Goal: Task Accomplishment & Management: Manage account settings

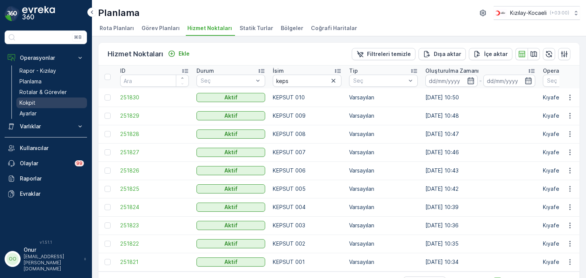
click at [31, 101] on p "Kokpit" at bounding box center [27, 103] width 16 height 8
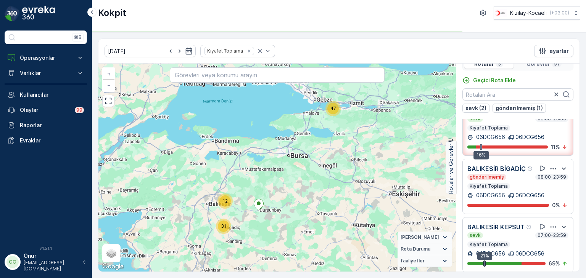
scroll to position [19, 0]
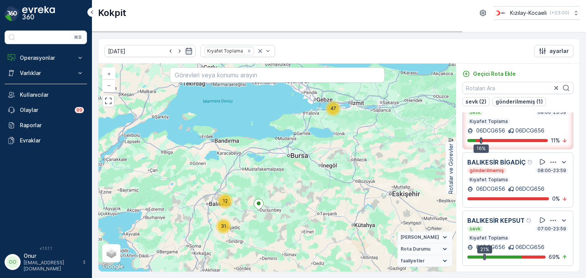
click at [551, 220] on icon "button" at bounding box center [553, 220] width 6 height 1
click at [548, 215] on div "Daha fazla ayrıntı görün" at bounding box center [543, 209] width 67 height 11
click at [549, 217] on icon "button" at bounding box center [553, 221] width 8 height 8
click at [545, 215] on div "Daha fazla ayrıntı görün" at bounding box center [543, 209] width 67 height 11
click at [49, 59] on p "Operasyonlar" at bounding box center [46, 58] width 52 height 8
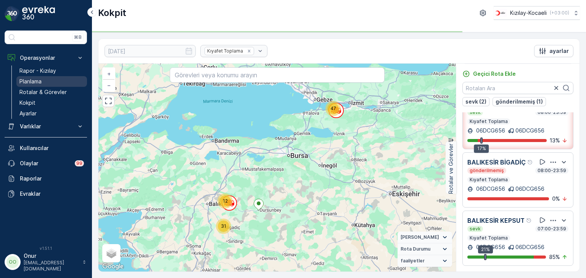
click at [39, 77] on link "Planlama" at bounding box center [51, 81] width 71 height 11
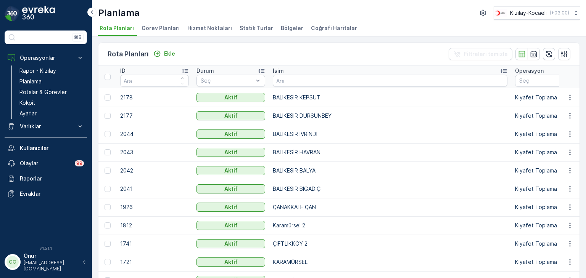
click at [201, 33] on li "Hizmet Noktaları" at bounding box center [210, 29] width 49 height 13
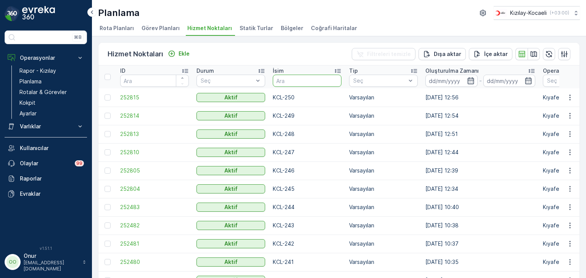
click at [288, 84] on input "text" at bounding box center [307, 81] width 69 height 12
type input "007"
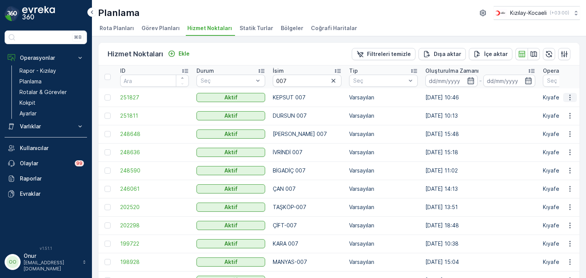
click at [570, 94] on icon "button" at bounding box center [570, 98] width 8 height 8
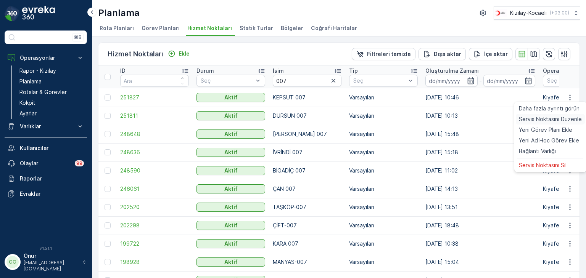
click at [537, 114] on div "Servis Noktasını Düzenle" at bounding box center [550, 119] width 69 height 11
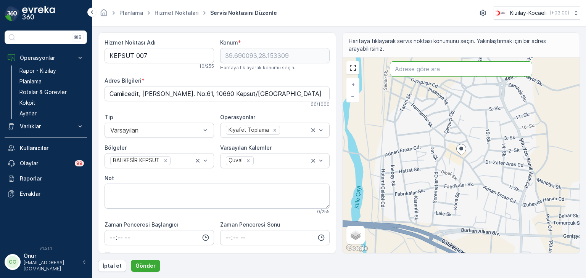
paste input "https://turkkizilayi-my.sharepoint.com/:b:/g/personal/muratozturk_kizilay_com_t…"
click at [449, 71] on input "https://turkkizilayi-my.sharepoint.com/:b:/g/personal/muratozturk_kizilay_com_t…" at bounding box center [461, 68] width 142 height 15
type input "https://turkkizilayi-my.sharepoint.com/:b:/g/personal/muratozturk_kizilay_com_t…"
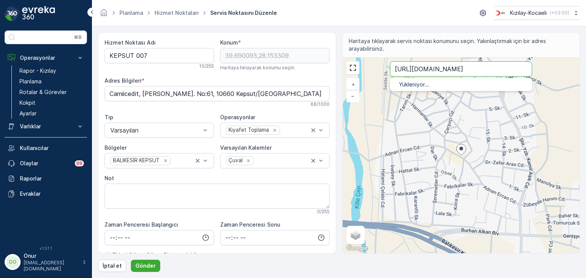
drag, startPoint x: 527, startPoint y: 69, endPoint x: 340, endPoint y: 72, distance: 186.5
click at [340, 71] on div "Hizmet Noktası Adı KEPSUT 007 10 / 255 Konum * 39.690093,28.153309 Haritaya tık…" at bounding box center [339, 143] width 482 height 222
paste input "Adnan Ercan Cd. No:61"
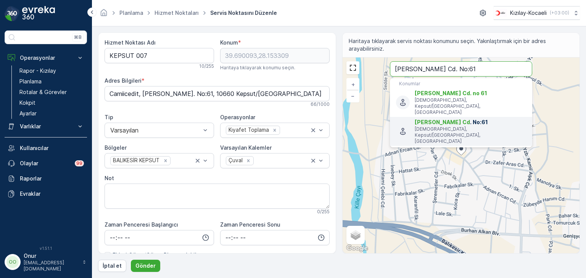
type input "Adnan Ercan Cd. No:61"
click at [454, 119] on span "Adnan Ercan Cd" at bounding box center [441, 122] width 55 height 6
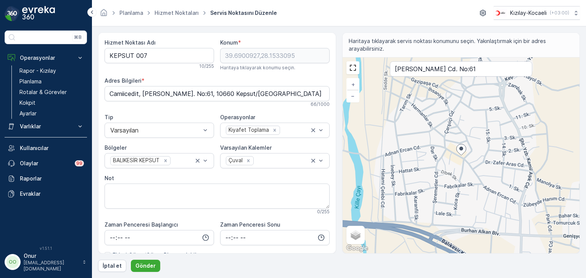
type input "39.6900927,28.1533095"
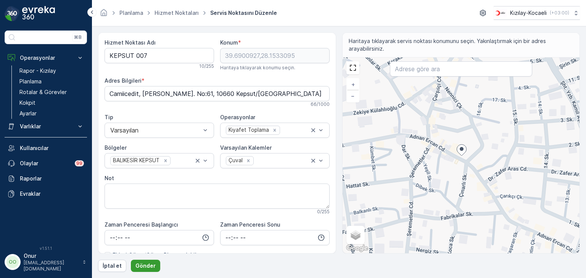
click at [141, 266] on p "Gönder" at bounding box center [145, 266] width 20 height 8
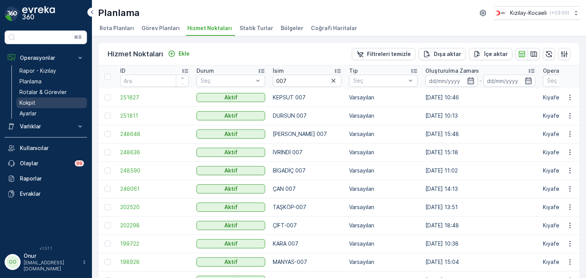
click at [24, 100] on p "Kokpit" at bounding box center [27, 103] width 16 height 8
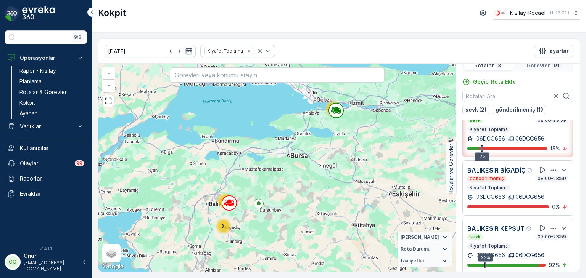
scroll to position [19, 0]
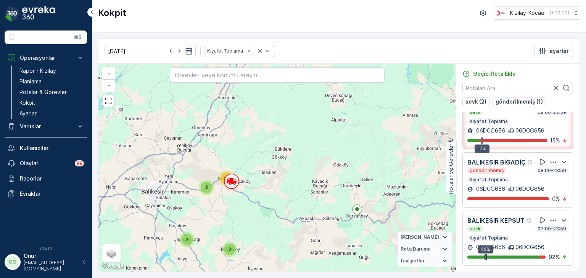
click at [551, 218] on icon "button" at bounding box center [553, 221] width 8 height 8
click at [546, 213] on span "Daha fazla ayrıntı görün" at bounding box center [543, 210] width 61 height 8
click at [492, 82] on input "text" at bounding box center [517, 88] width 111 height 12
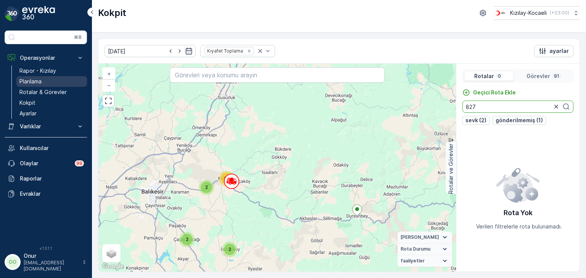
type input "827"
click at [32, 80] on p "Planlama" at bounding box center [30, 82] width 22 height 8
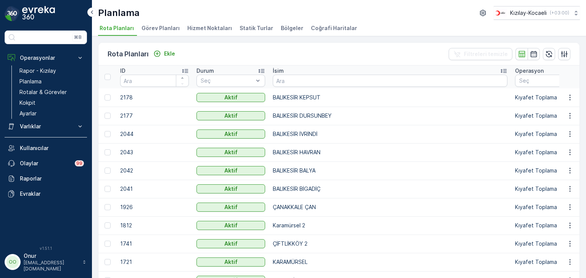
click at [214, 28] on span "Hizmet Noktaları" at bounding box center [209, 28] width 45 height 8
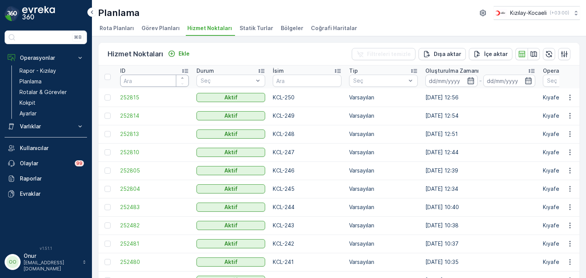
click at [160, 77] on input "number" at bounding box center [154, 81] width 69 height 12
type input "827"
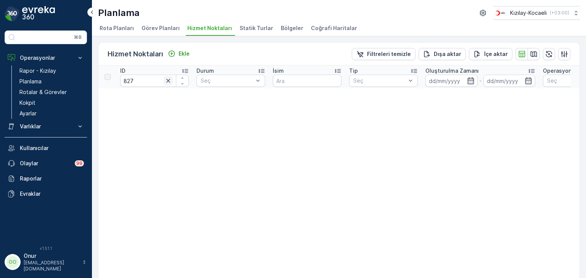
click at [171, 82] on icon "button" at bounding box center [168, 81] width 8 height 8
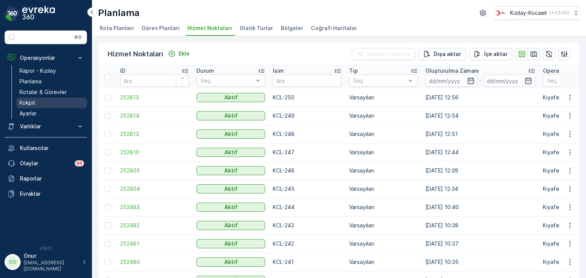
click at [30, 101] on p "Kokpit" at bounding box center [27, 103] width 16 height 8
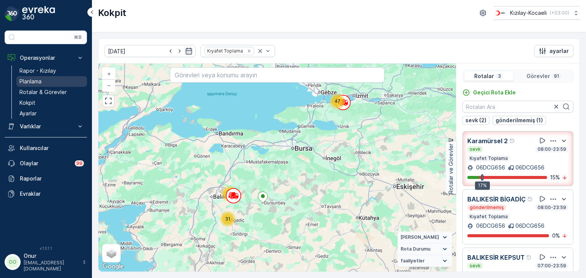
click at [34, 79] on p "Planlama" at bounding box center [30, 82] width 22 height 8
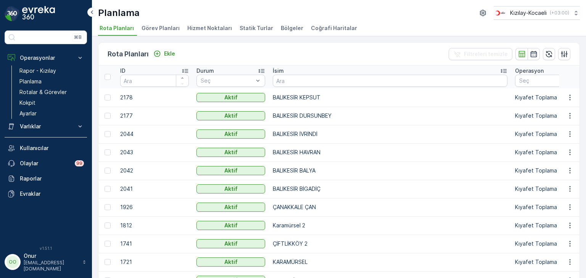
click at [204, 31] on span "Hizmet Noktaları" at bounding box center [209, 28] width 45 height 8
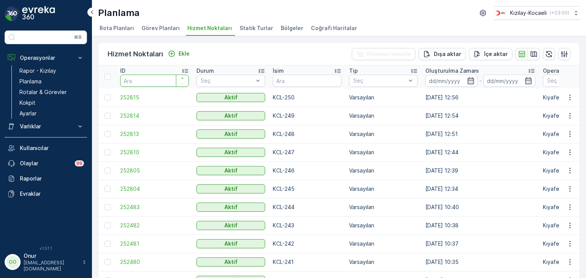
click at [139, 80] on input "number" at bounding box center [154, 81] width 69 height 12
type input "827"
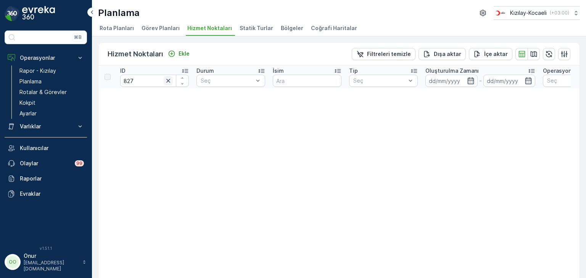
click at [169, 79] on icon "button" at bounding box center [168, 81] width 8 height 8
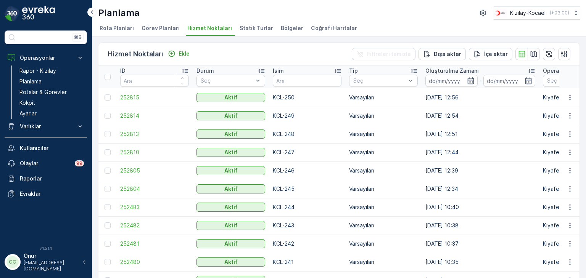
click at [281, 27] on span "Bölgeler" at bounding box center [292, 28] width 22 height 8
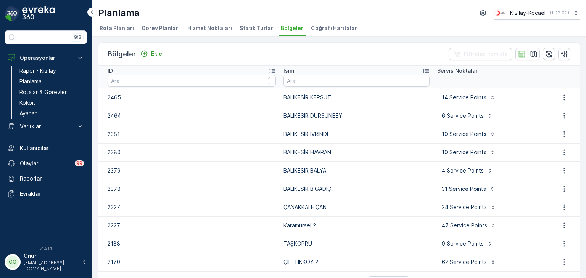
click at [243, 27] on span "Statik Turlar" at bounding box center [256, 28] width 34 height 8
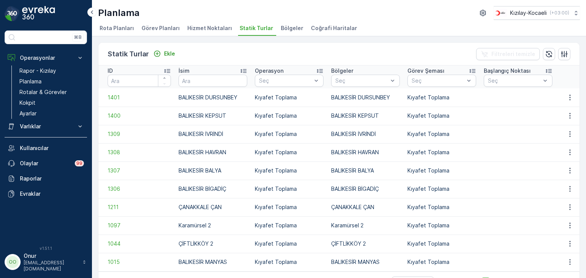
click at [199, 32] on li "Hizmet Noktaları" at bounding box center [210, 29] width 49 height 13
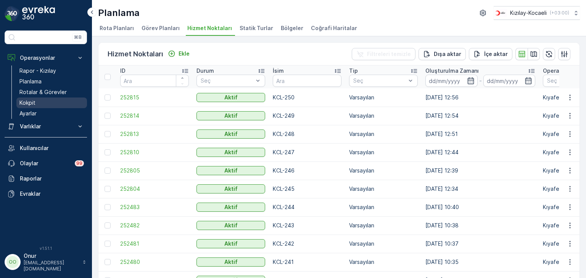
click at [40, 102] on link "Kokpit" at bounding box center [51, 103] width 71 height 11
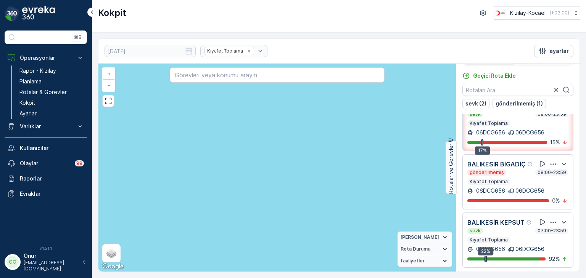
scroll to position [19, 0]
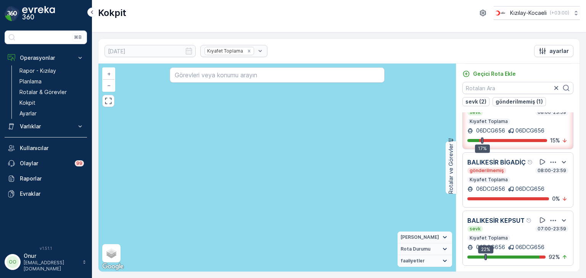
click at [549, 217] on icon "button" at bounding box center [553, 221] width 8 height 8
click at [546, 213] on span "Daha fazla ayrıntı görün" at bounding box center [543, 210] width 61 height 8
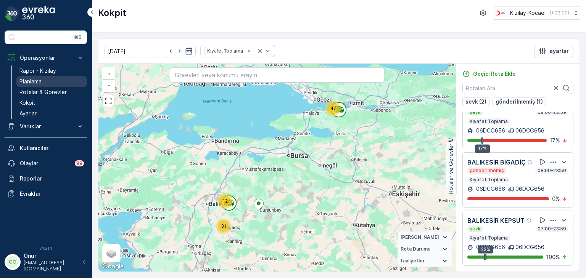
click at [35, 83] on p "Planlama" at bounding box center [30, 82] width 22 height 8
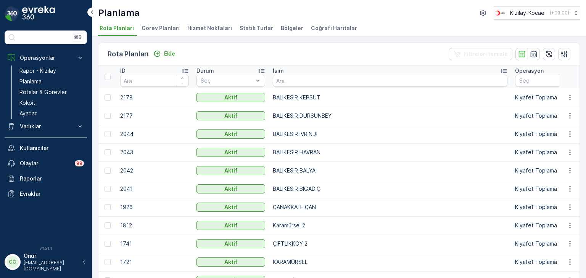
click at [215, 25] on span "Hizmet Noktaları" at bounding box center [209, 28] width 45 height 8
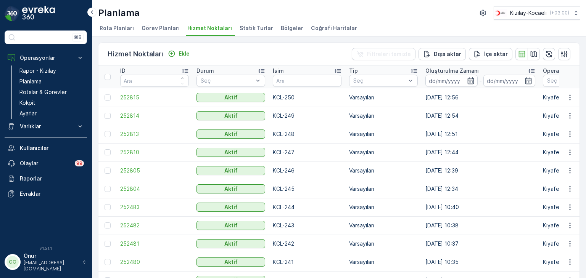
click at [258, 28] on span "Statik Turlar" at bounding box center [256, 28] width 34 height 8
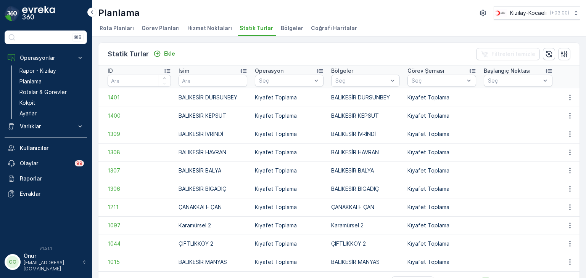
click at [284, 29] on span "Bölgeler" at bounding box center [292, 28] width 22 height 8
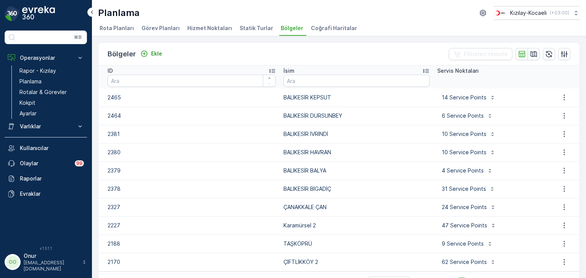
click at [159, 25] on span "Görev Planları" at bounding box center [160, 28] width 38 height 8
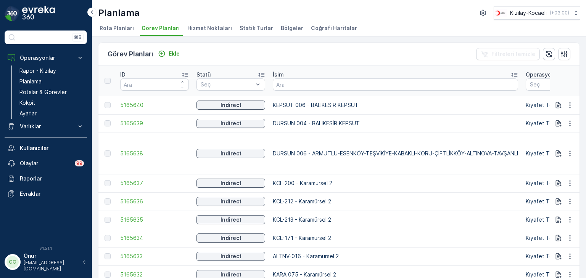
click at [209, 26] on span "Hizmet Noktaları" at bounding box center [209, 28] width 45 height 8
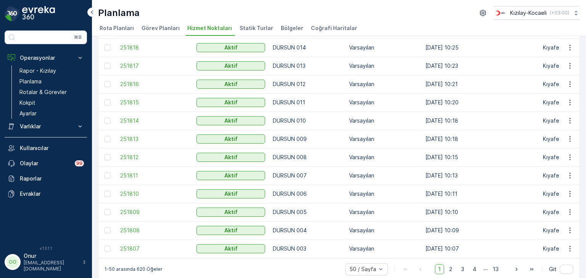
scroll to position [756, 0]
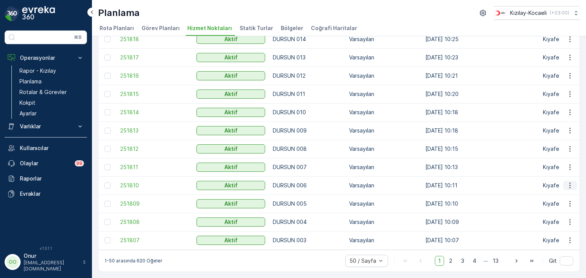
click at [572, 183] on button "button" at bounding box center [570, 185] width 14 height 9
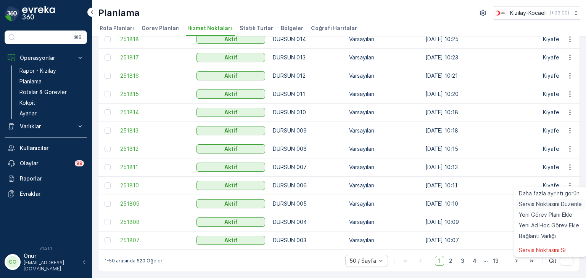
click at [549, 203] on span "Servis Noktasını Düzenle" at bounding box center [550, 205] width 63 height 8
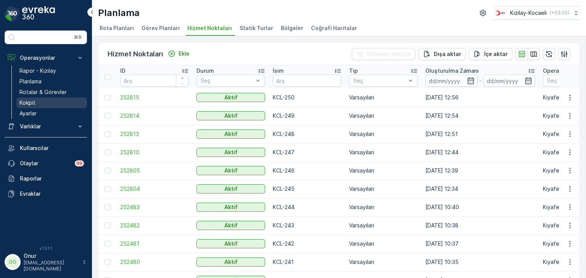
click at [22, 100] on p "Kokpit" at bounding box center [27, 103] width 16 height 8
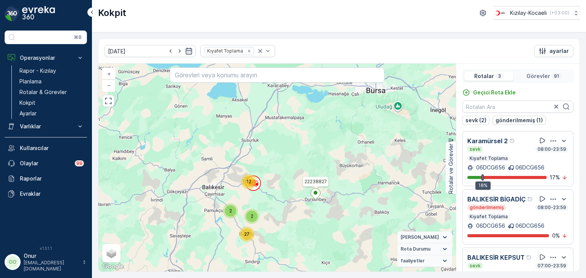
click at [313, 192] on icon at bounding box center [316, 194] width 10 height 11
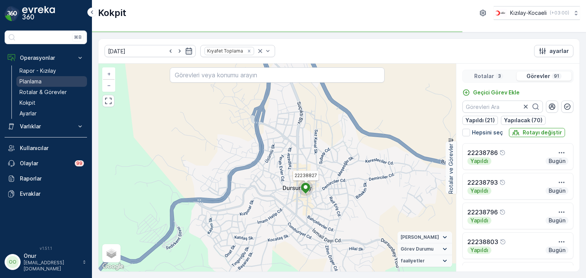
click at [31, 81] on p "Planlama" at bounding box center [30, 82] width 22 height 8
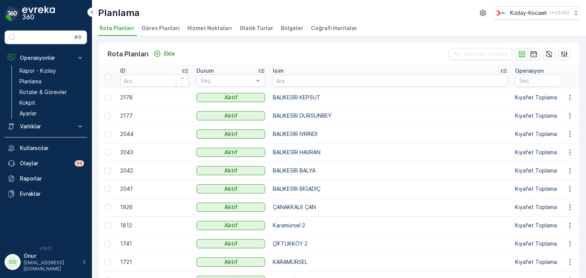
click at [220, 29] on span "Hizmet Noktaları" at bounding box center [209, 28] width 45 height 8
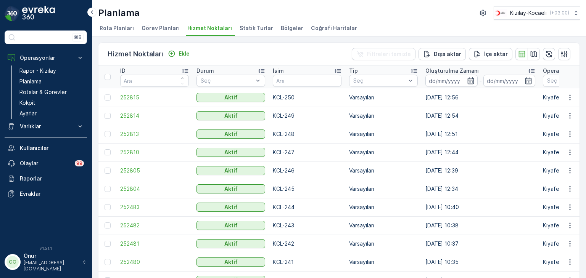
click at [252, 25] on span "Statik Turlar" at bounding box center [256, 28] width 34 height 8
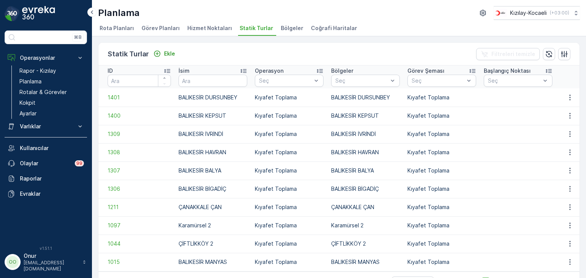
click at [186, 23] on li "Hizmet Noktaları" at bounding box center [210, 29] width 49 height 13
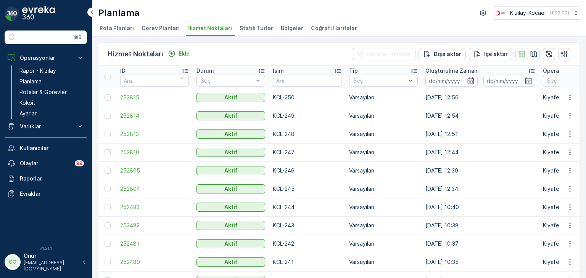
click at [167, 27] on span "Görev Planları" at bounding box center [160, 28] width 38 height 8
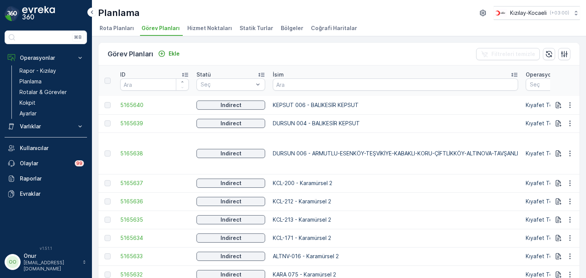
click at [205, 26] on span "Hizmet Noktaları" at bounding box center [209, 28] width 45 height 8
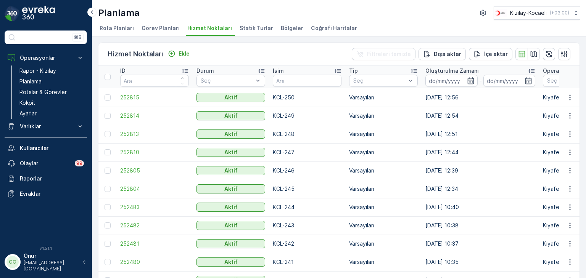
click at [283, 27] on span "Bölgeler" at bounding box center [292, 28] width 22 height 8
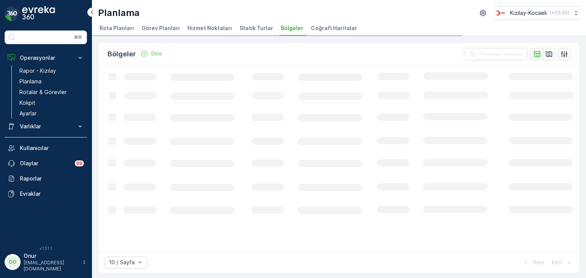
click at [194, 26] on span "Hizmet Noktaları" at bounding box center [209, 28] width 45 height 8
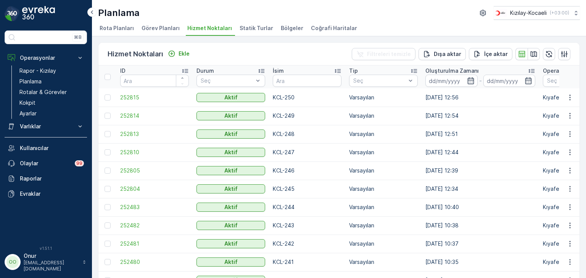
click at [156, 23] on li "Görev Planları" at bounding box center [161, 29] width 43 height 13
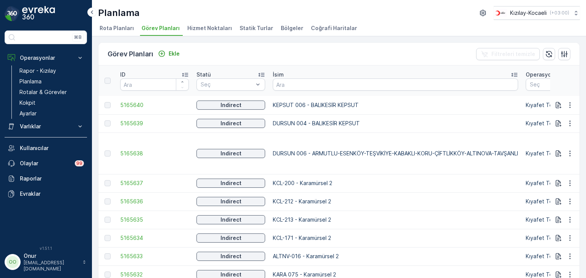
click at [214, 26] on span "Hizmet Noktaları" at bounding box center [209, 28] width 45 height 8
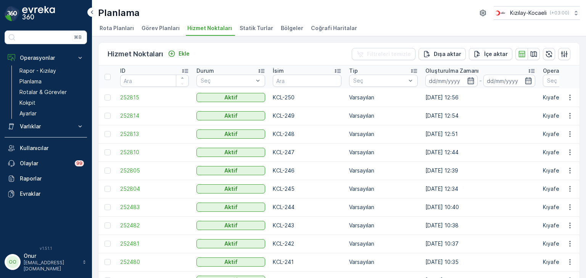
click at [145, 27] on span "Görev Planları" at bounding box center [160, 28] width 38 height 8
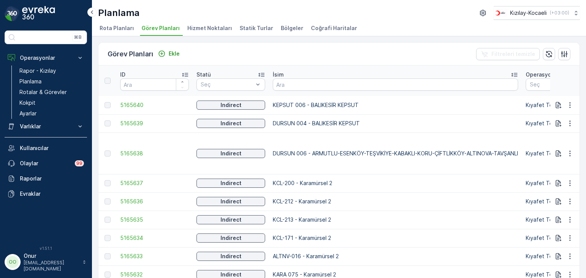
click at [265, 25] on li "Statik Turlar" at bounding box center [257, 29] width 38 height 13
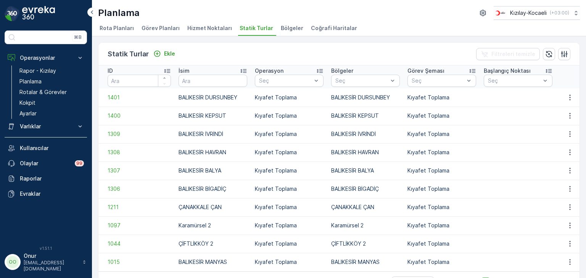
click at [286, 29] on span "Bölgeler" at bounding box center [292, 28] width 22 height 8
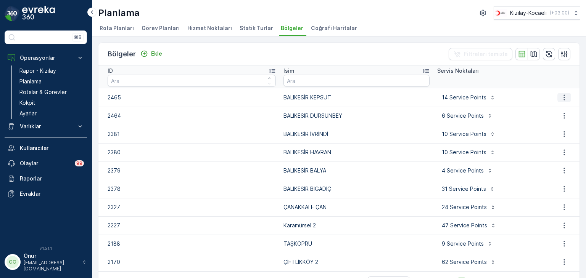
click at [563, 97] on icon "button" at bounding box center [564, 98] width 8 height 8
click at [524, 150] on div "10 Service Points" at bounding box center [490, 152] width 107 height 12
click at [564, 116] on icon "button" at bounding box center [564, 116] width 1 height 6
click at [554, 127] on span "Bölgeyi düzenle" at bounding box center [561, 127] width 41 height 8
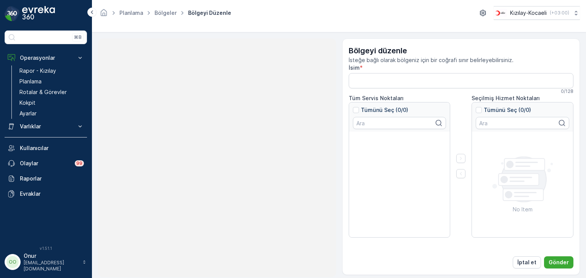
type input "BALIKESİR DURSUNBEY"
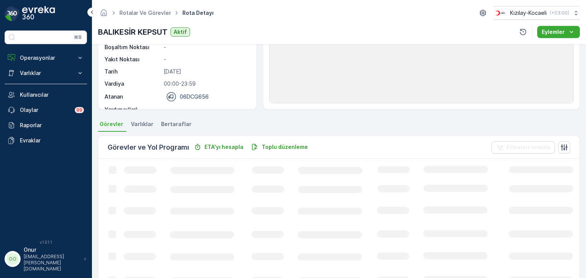
scroll to position [191, 0]
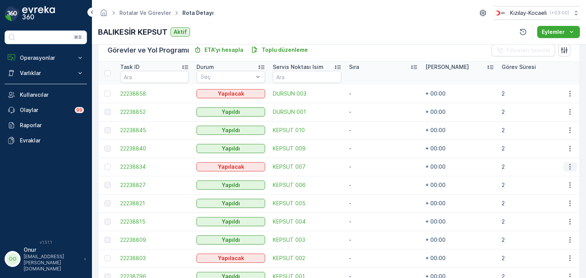
click at [566, 167] on icon "button" at bounding box center [570, 167] width 8 height 8
click at [557, 178] on span "Daha fazla ayrıntı görün" at bounding box center [552, 178] width 61 height 8
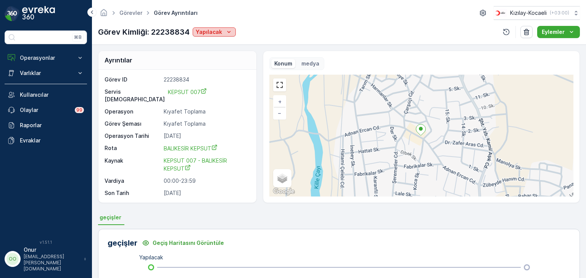
click at [230, 31] on icon "Yapılacak" at bounding box center [229, 32] width 8 height 8
click at [215, 43] on div "Yapıldı" at bounding box center [206, 43] width 22 height 11
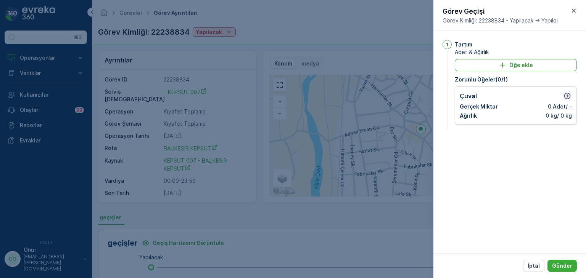
click at [564, 97] on icon "button" at bounding box center [567, 96] width 6 height 6
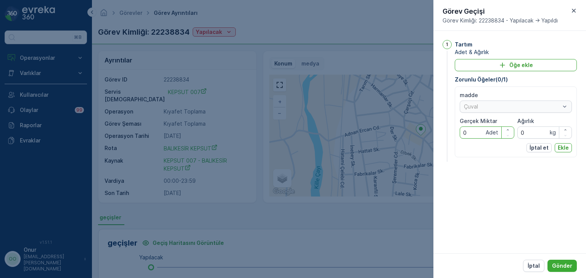
drag, startPoint x: 473, startPoint y: 130, endPoint x: 449, endPoint y: 133, distance: 24.2
click at [449, 133] on div "1 Tartım Adet & Ağırlık Öğe ekle Zorunlu Öğeler ( 0 / 1 ) madde Çuval Gerçek Mi…" at bounding box center [509, 102] width 134 height 124
type Miktar "4"
drag, startPoint x: 531, startPoint y: 131, endPoint x: 507, endPoint y: 131, distance: 24.4
click at [507, 131] on div "madde Çuval Gerçek Miktar 4 Adet Ağırlık 0 kg" at bounding box center [515, 115] width 112 height 47
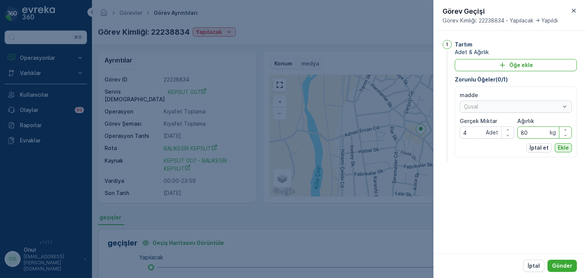
type input "80"
click at [560, 151] on button "Ekle" at bounding box center [562, 147] width 17 height 9
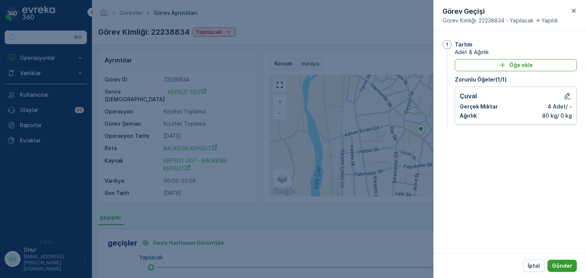
click at [563, 267] on p "Gönder" at bounding box center [562, 266] width 20 height 8
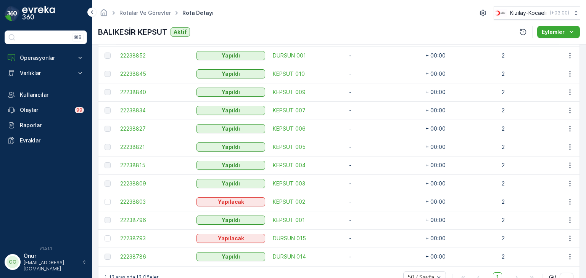
scroll to position [229, 0]
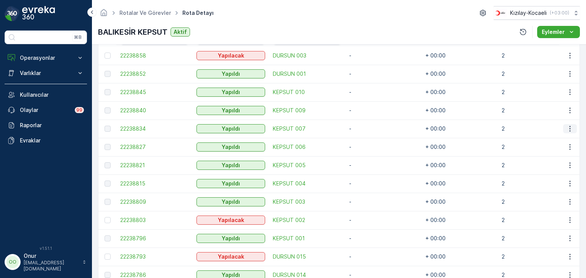
click at [569, 128] on icon "button" at bounding box center [570, 129] width 8 height 8
click at [559, 139] on span "Daha fazla ayrıntı görün" at bounding box center [552, 140] width 61 height 8
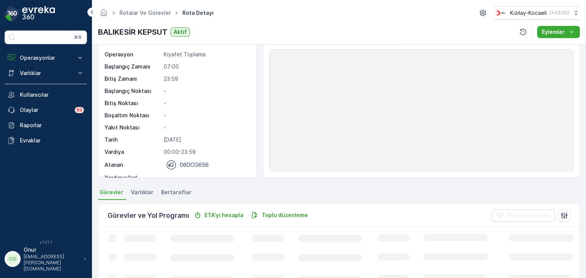
scroll to position [114, 0]
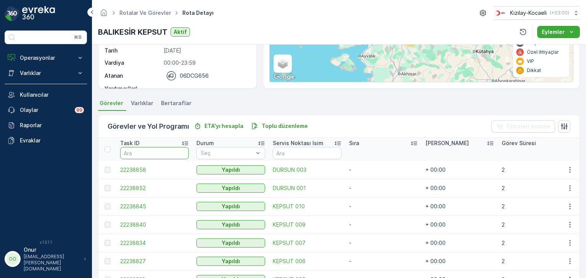
click at [151, 153] on input "text" at bounding box center [154, 153] width 69 height 12
type input "827"
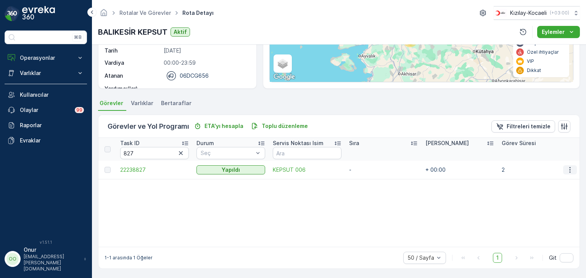
click at [566, 169] on icon "button" at bounding box center [570, 170] width 8 height 8
click at [544, 183] on span "Daha fazla ayrıntı görün" at bounding box center [552, 181] width 61 height 8
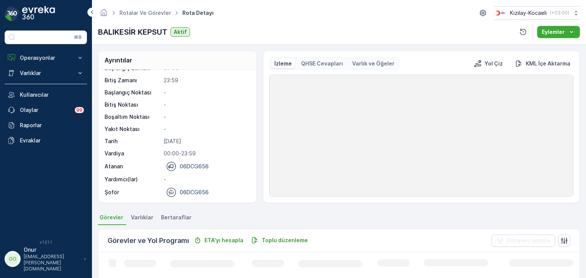
scroll to position [153, 0]
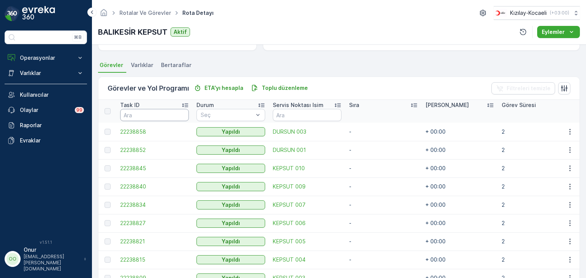
click at [154, 117] on input "text" at bounding box center [154, 115] width 69 height 12
type input "827"
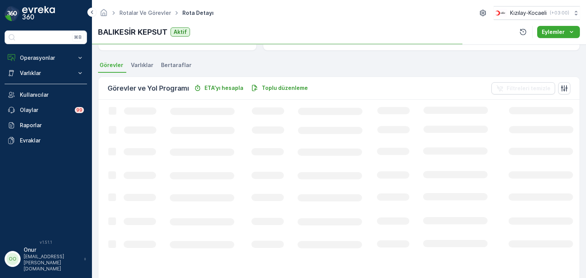
scroll to position [114, 0]
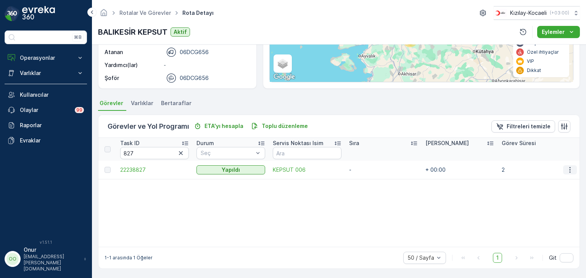
click at [566, 169] on icon "button" at bounding box center [570, 170] width 8 height 8
click at [548, 180] on span "Daha fazla ayrıntı görün" at bounding box center [552, 181] width 61 height 8
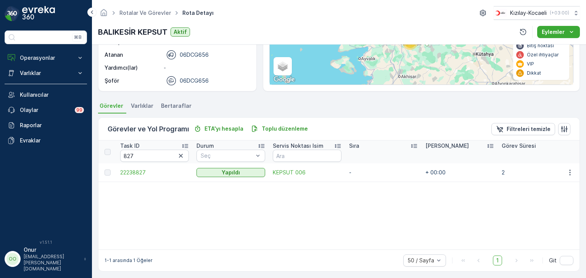
scroll to position [114, 0]
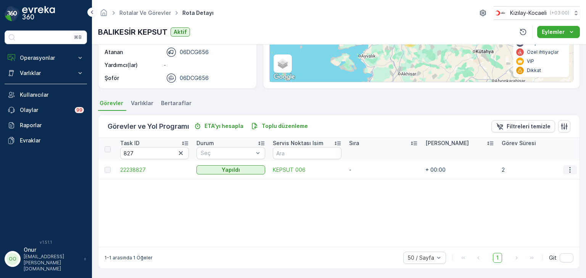
click at [569, 169] on icon "button" at bounding box center [570, 170] width 8 height 8
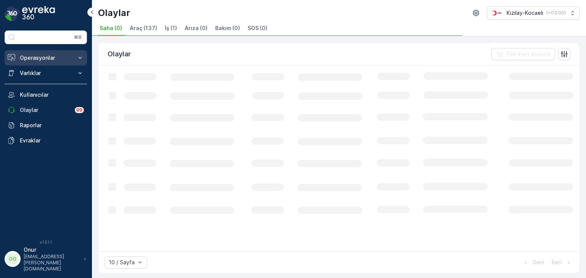
click at [42, 59] on p "Operasyonlar" at bounding box center [46, 58] width 52 height 8
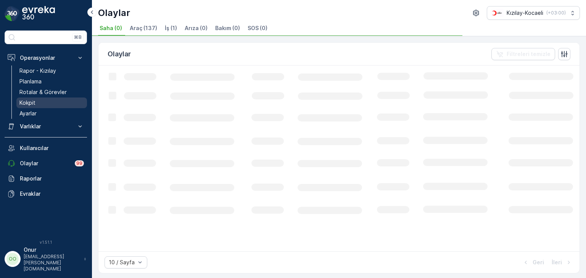
click at [33, 99] on p "Kokpit" at bounding box center [27, 103] width 16 height 8
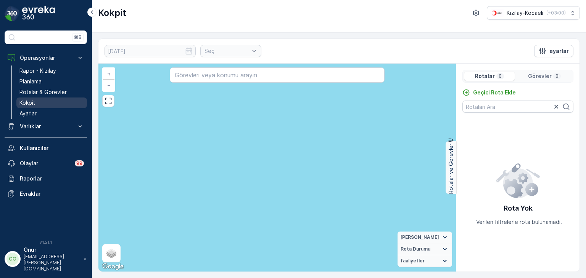
click at [32, 99] on p "Kokpit" at bounding box center [27, 103] width 16 height 8
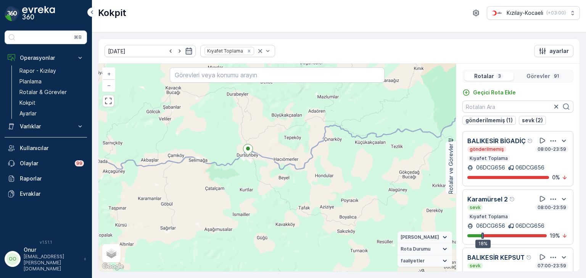
click at [544, 74] on p "Görevler" at bounding box center [538, 76] width 24 height 8
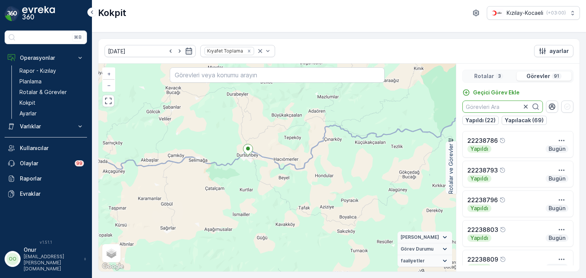
click at [488, 108] on input "text" at bounding box center [502, 107] width 80 height 12
type input "847"
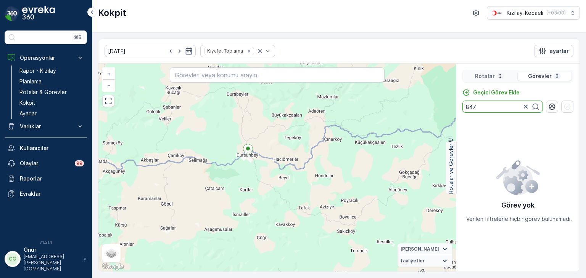
drag, startPoint x: 496, startPoint y: 110, endPoint x: 411, endPoint y: 103, distance: 85.0
click at [411, 103] on div "12 7 8 20 2 2 27 10 + − Uydu Yol haritası Arazi Karışık Leaflet Klavye kısayoll…" at bounding box center [338, 168] width 481 height 208
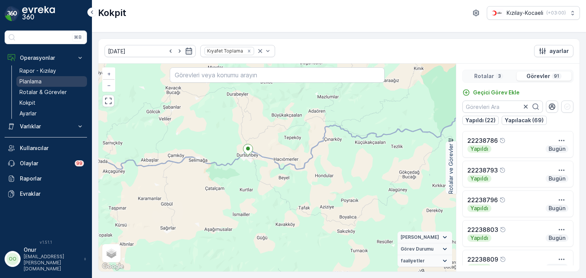
click at [34, 82] on p "Planlama" at bounding box center [30, 82] width 22 height 8
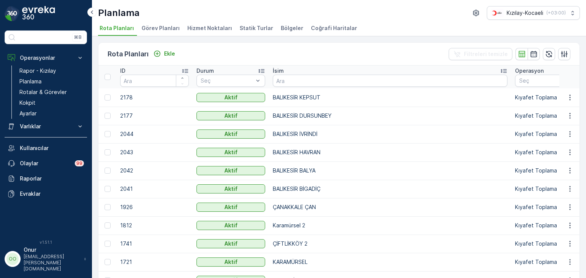
click at [208, 29] on span "Hizmet Noktaları" at bounding box center [209, 28] width 45 height 8
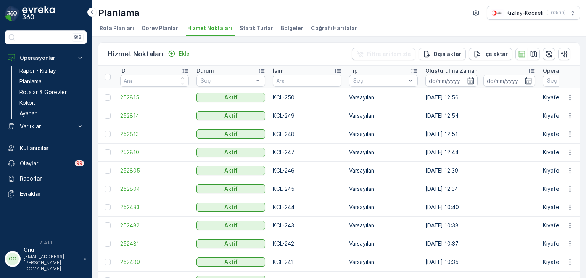
click at [240, 26] on span "Statik Turlar" at bounding box center [256, 28] width 34 height 8
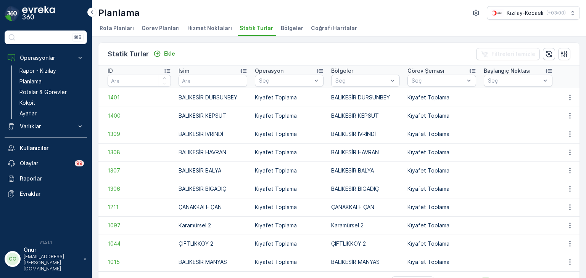
click at [283, 28] on span "Bölgeler" at bounding box center [292, 28] width 22 height 8
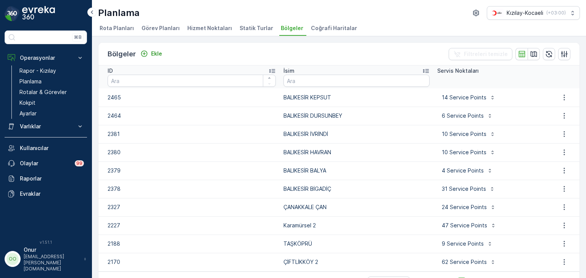
click at [143, 26] on span "Görev Planları" at bounding box center [160, 28] width 38 height 8
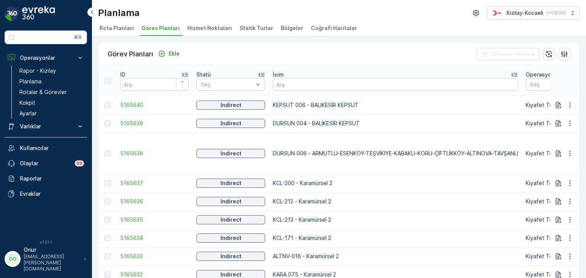
click at [188, 29] on span "Hizmet Noktaları" at bounding box center [209, 28] width 45 height 8
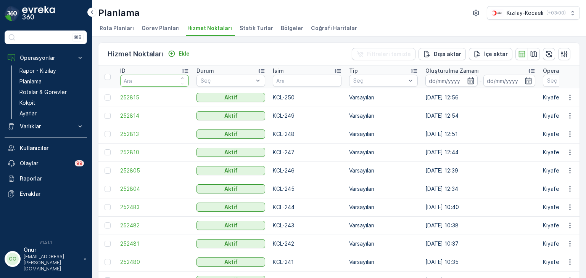
click at [162, 81] on input "number" at bounding box center [154, 81] width 69 height 12
type input "827"
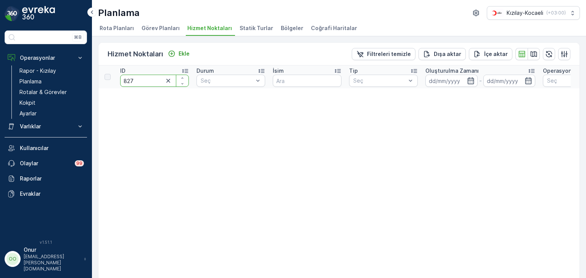
drag, startPoint x: 162, startPoint y: 81, endPoint x: 95, endPoint y: 79, distance: 67.2
click at [95, 79] on div "Hizmet Noktaları Ekle Filtreleri temizle Dışa aktar İçe aktar ID 827 Durum Seç …" at bounding box center [339, 157] width 494 height 242
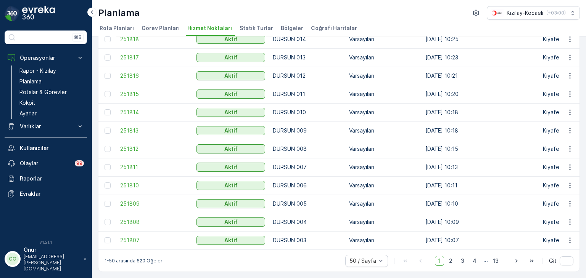
scroll to position [756, 0]
click at [34, 104] on p "Kokpit" at bounding box center [27, 103] width 16 height 8
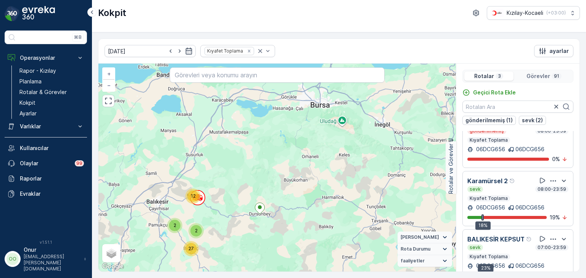
scroll to position [19, 0]
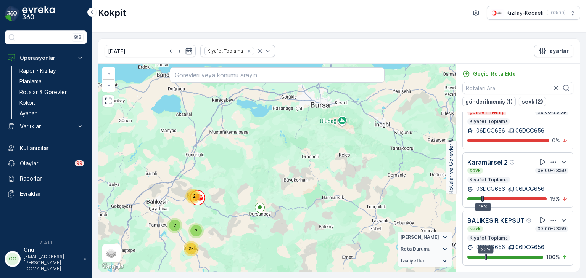
click at [549, 217] on icon "button" at bounding box center [553, 221] width 8 height 8
click at [540, 213] on span "Daha fazla ayrıntı görün" at bounding box center [543, 210] width 61 height 8
click at [41, 80] on p "Planlama" at bounding box center [30, 82] width 22 height 8
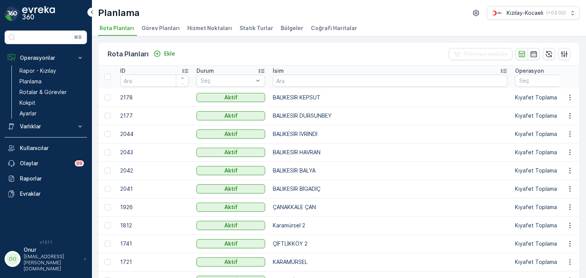
click at [217, 29] on span "Hizmet Noktaları" at bounding box center [209, 28] width 45 height 8
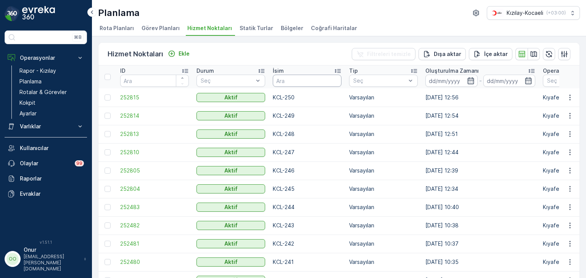
click at [293, 77] on input "text" at bounding box center [307, 81] width 69 height 12
type input "006"
click at [569, 97] on icon "button" at bounding box center [569, 98] width 1 height 6
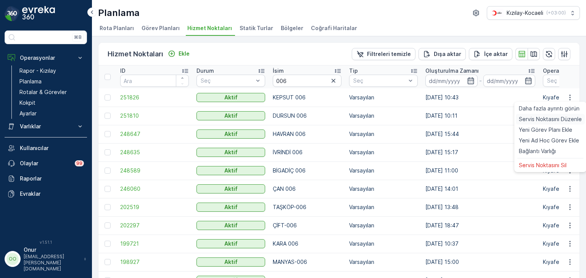
click at [551, 118] on span "Servis Noktasını Düzenle" at bounding box center [550, 120] width 63 height 8
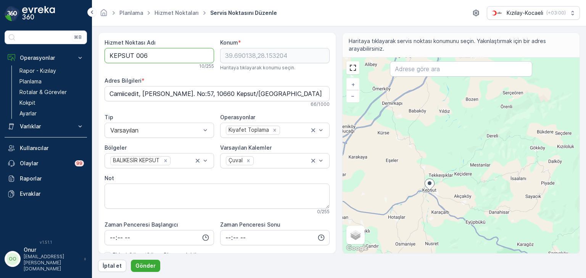
drag, startPoint x: 154, startPoint y: 57, endPoint x: 85, endPoint y: 46, distance: 69.1
click at [85, 46] on div "⌘B Operasyonlar Rapor - Kızılay Planlama Rotalar & Görevler Kokpit Ayarlar Varl…" at bounding box center [293, 139] width 586 height 278
type Adı "006"
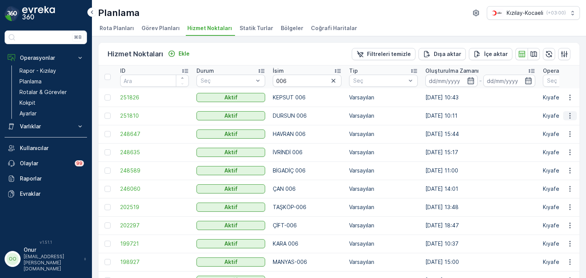
click at [567, 117] on icon "button" at bounding box center [570, 116] width 8 height 8
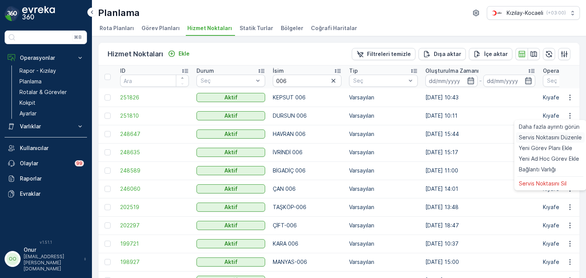
click at [543, 134] on span "Servis Noktasını Düzenle" at bounding box center [550, 138] width 63 height 8
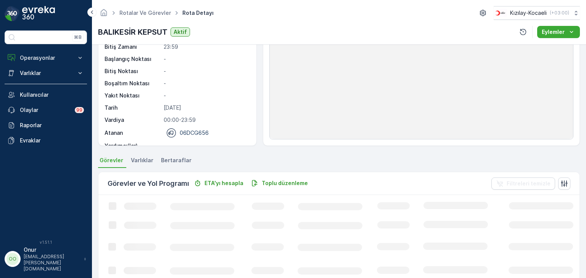
scroll to position [76, 0]
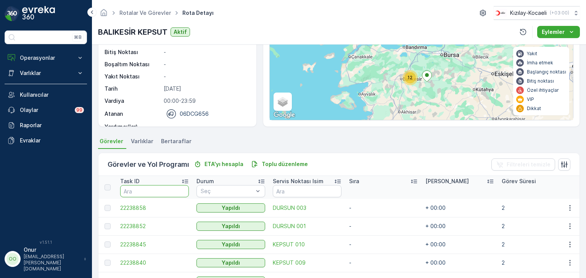
click at [170, 196] on input "text" at bounding box center [154, 191] width 69 height 12
type input "827"
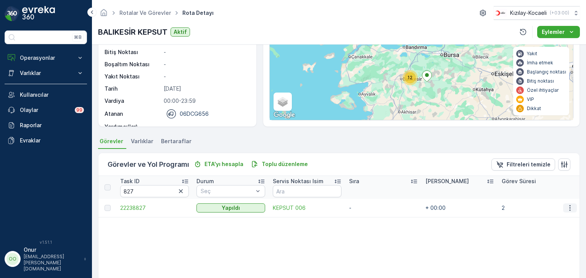
click at [569, 209] on icon "button" at bounding box center [570, 208] width 8 height 8
click at [558, 219] on span "Daha fazla ayrıntı görün" at bounding box center [552, 219] width 61 height 8
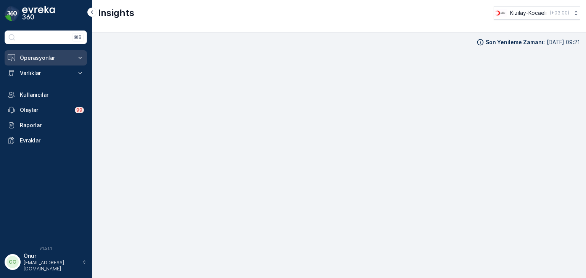
click at [46, 63] on button "Operasyonlar" at bounding box center [46, 57] width 82 height 15
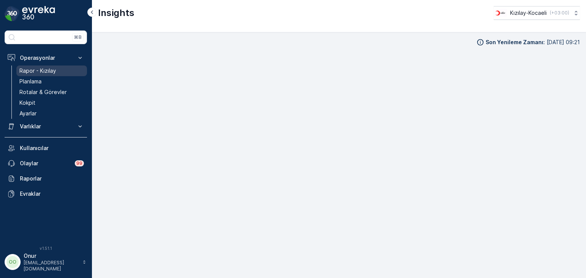
click at [39, 72] on p "Rapor - Kızılay" at bounding box center [37, 71] width 37 height 8
click at [38, 69] on p "Rapor - Kızılay" at bounding box center [37, 71] width 37 height 8
click at [47, 70] on p "Rapor - Kızılay" at bounding box center [37, 71] width 37 height 8
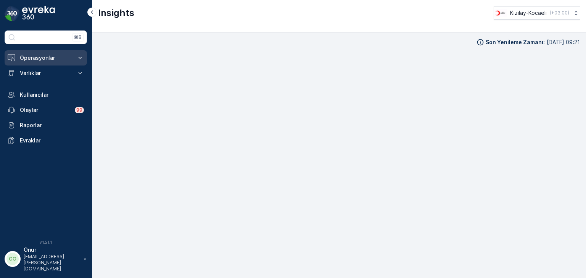
click at [39, 60] on p "Operasyonlar" at bounding box center [46, 58] width 52 height 8
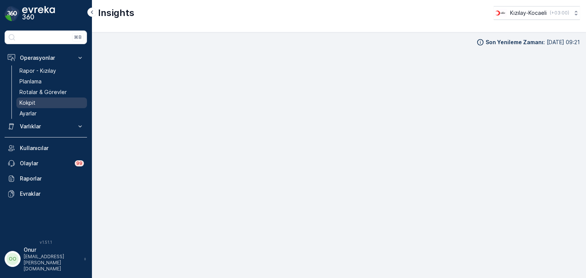
click at [31, 101] on p "Kokpit" at bounding box center [27, 103] width 16 height 8
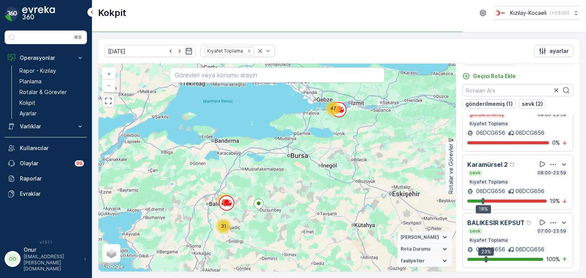
scroll to position [19, 0]
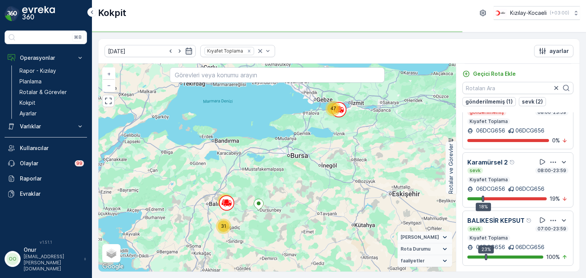
click at [549, 217] on icon "button" at bounding box center [553, 221] width 8 height 8
click at [542, 213] on span "Daha fazla ayrıntı görün" at bounding box center [543, 210] width 61 height 8
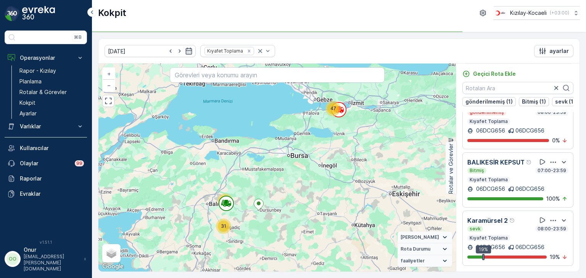
scroll to position [40, 0]
click at [553, 159] on icon "button" at bounding box center [553, 163] width 8 height 8
click at [541, 151] on span "Daha fazla ayrıntı görün" at bounding box center [543, 147] width 61 height 8
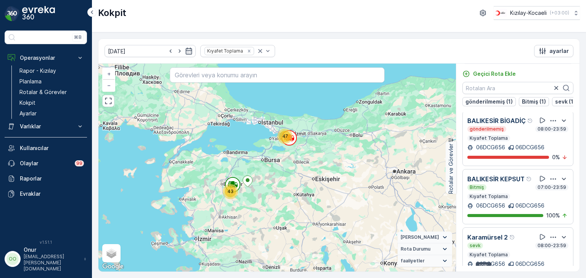
scroll to position [2, 0]
click at [551, 183] on icon "button" at bounding box center [553, 179] width 8 height 8
click at [540, 189] on span "Daha fazla ayrıntı görün" at bounding box center [543, 185] width 61 height 8
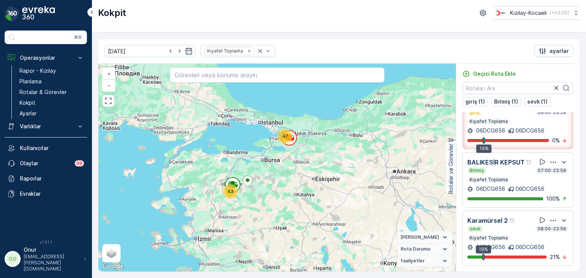
scroll to position [35, 0]
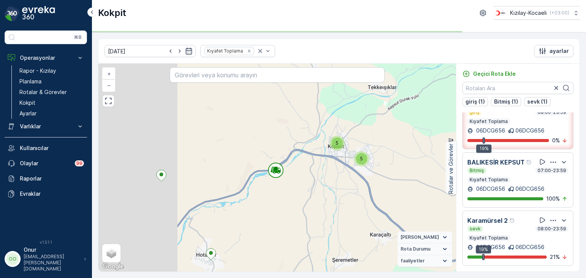
drag, startPoint x: 193, startPoint y: 127, endPoint x: 340, endPoint y: 159, distance: 150.7
click at [340, 159] on div "2 3 6 7 7 5 3 3 8 2 2 6 2 14 3 5 5 + − Uydu Yol haritası Arazi Karışık Leaflet …" at bounding box center [276, 168] width 357 height 208
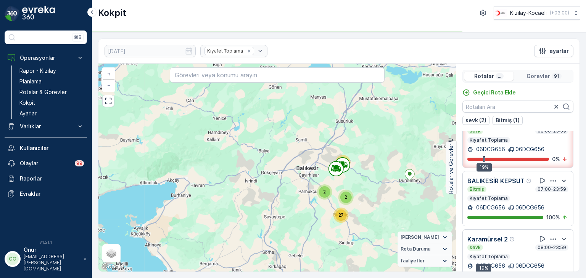
scroll to position [0, 0]
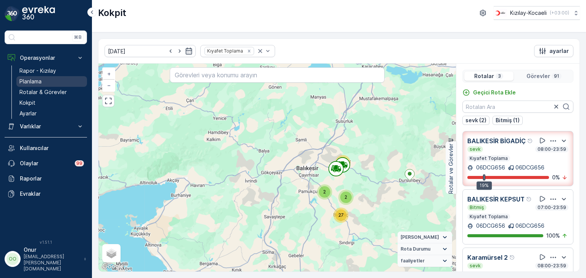
click at [45, 81] on link "Planlama" at bounding box center [51, 81] width 71 height 11
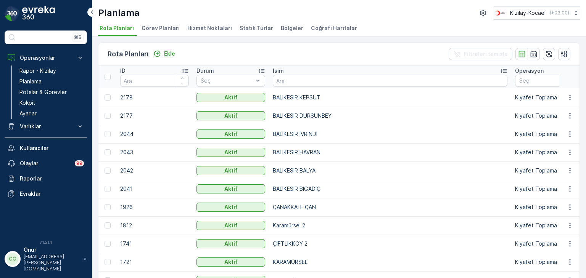
click at [205, 23] on li "Hizmet Noktaları" at bounding box center [210, 29] width 49 height 13
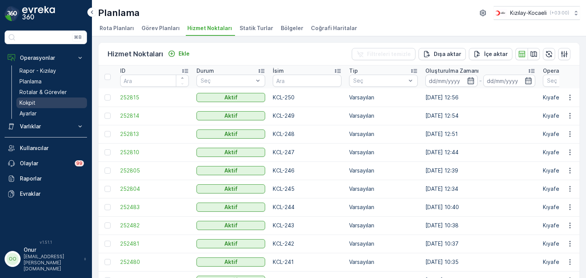
click at [37, 106] on link "Kokpit" at bounding box center [51, 103] width 71 height 11
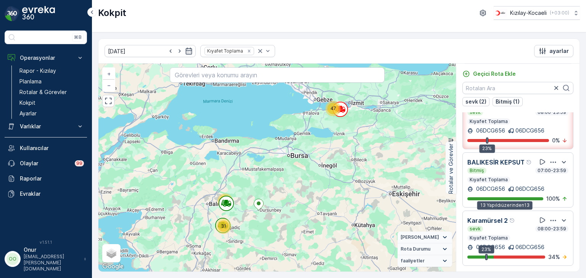
scroll to position [35, 0]
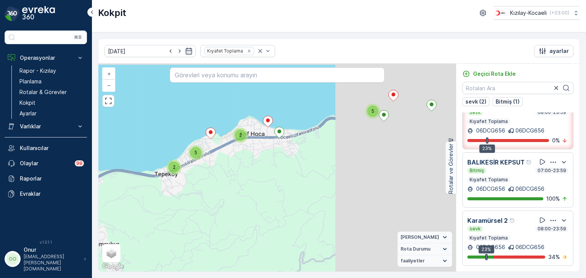
drag, startPoint x: 397, startPoint y: 171, endPoint x: 266, endPoint y: 217, distance: 138.6
click at [266, 217] on div "2 2 5 5 5 3 2 3 3 5 2 2 3 5 4 4 2 3 2 2 + − Uydu Yol haritası Arazi Karışık Lea…" at bounding box center [276, 168] width 357 height 208
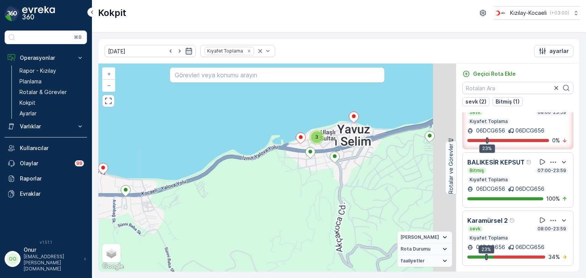
drag, startPoint x: 361, startPoint y: 172, endPoint x: 196, endPoint y: 214, distance: 170.1
click at [196, 214] on div "2 3 2 2 2 2 2 2 2 3 + − Uydu Yol haritası Arazi Karışık Leaflet Klavye kısayoll…" at bounding box center [276, 168] width 357 height 208
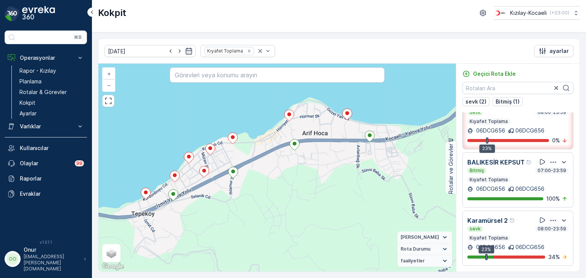
drag, startPoint x: 196, startPoint y: 214, endPoint x: 440, endPoint y: 160, distance: 250.0
click at [440, 160] on div "2 3 2 2 2 2 2 2 2 3 + − Uydu Yol haritası Arazi Karışık Leaflet Klavye kısayoll…" at bounding box center [276, 168] width 357 height 208
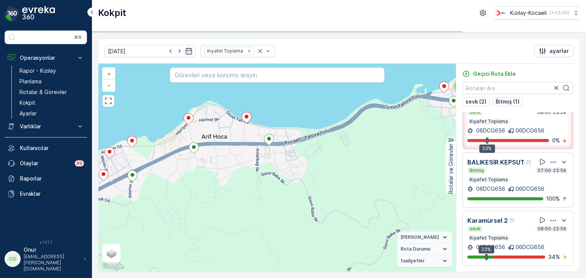
drag, startPoint x: 210, startPoint y: 188, endPoint x: 109, endPoint y: 192, distance: 101.5
click at [109, 192] on div "2 3 2 2 2 2 2 2 2 3 + − Uydu Yol haritası Arazi Karışık Leaflet Klavye kısayoll…" at bounding box center [276, 168] width 357 height 208
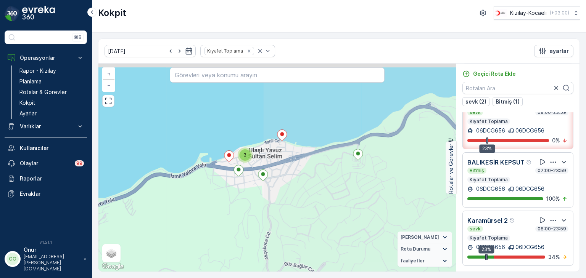
drag, startPoint x: 402, startPoint y: 122, endPoint x: 187, endPoint y: 191, distance: 224.9
click at [187, 191] on div "2 3 2 2 2 2 2 2 2 3 22239727 + − Uydu Yol haritası Arazi Karışık Leaflet Klavye…" at bounding box center [276, 168] width 357 height 208
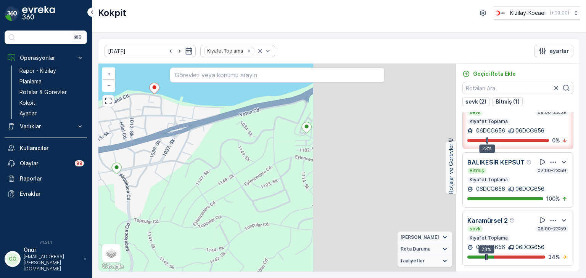
drag, startPoint x: 355, startPoint y: 178, endPoint x: 116, endPoint y: 157, distance: 239.5
click at [116, 157] on div "2 3 2 2 2 22239727 + − Uydu Yol haritası Arazi Karışık Leaflet Klavye kısayolla…" at bounding box center [276, 168] width 357 height 208
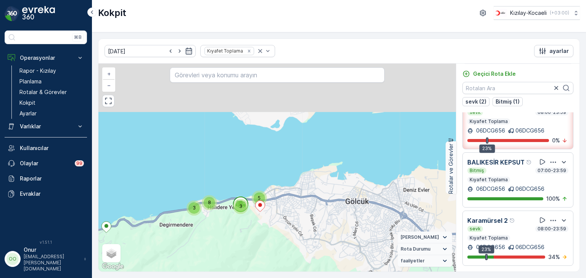
drag, startPoint x: 294, startPoint y: 147, endPoint x: 248, endPoint y: 232, distance: 96.6
click at [248, 232] on div "2 2 2 6 7 7 5 3 3 8 2 2 6 2 14 3 5 5 + − Uydu Yol haritası Arazi Karışık Leafle…" at bounding box center [276, 168] width 357 height 208
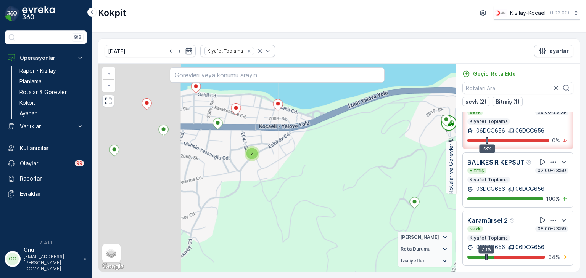
drag, startPoint x: 221, startPoint y: 197, endPoint x: 377, endPoint y: 173, distance: 158.1
click at [377, 173] on div "2 2 3 2 2 2 + − Uydu Yol haritası Arazi Karışık Leaflet Klavye kısayolları Hari…" at bounding box center [276, 168] width 357 height 208
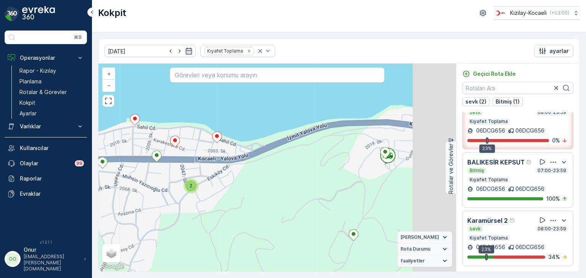
drag, startPoint x: 332, startPoint y: 172, endPoint x: 231, endPoint y: 199, distance: 103.9
click at [231, 199] on div "2 3 2 2 2 + − Uydu Yol haritası Arazi Karışık Leaflet Klavye kısayolları Harita…" at bounding box center [276, 168] width 357 height 208
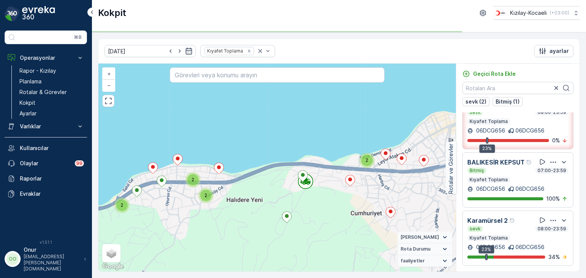
drag, startPoint x: 405, startPoint y: 190, endPoint x: 328, endPoint y: 192, distance: 76.7
click at [328, 192] on div "2 3 2 2 2 2 2 2 2 3 + − Uydu Yol haritası Arazi Karışık Leaflet Klavye kısayoll…" at bounding box center [276, 168] width 357 height 208
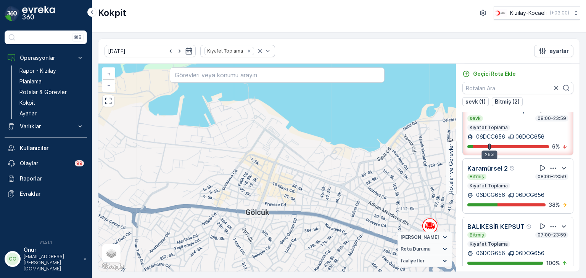
scroll to position [0, 0]
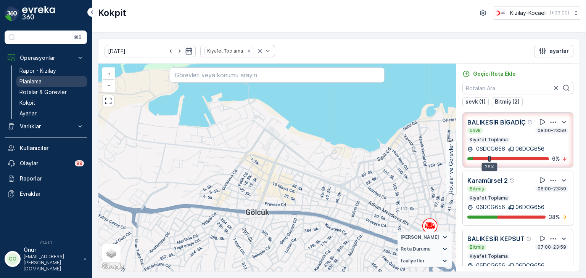
click at [34, 82] on p "Planlama" at bounding box center [30, 82] width 22 height 8
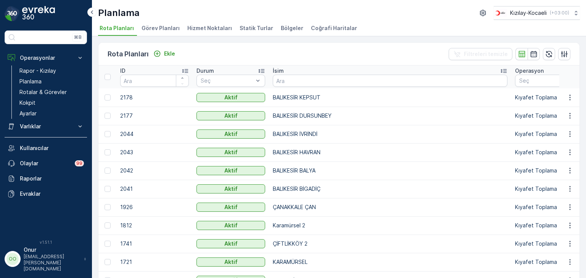
click at [215, 27] on span "Hizmet Noktaları" at bounding box center [209, 28] width 45 height 8
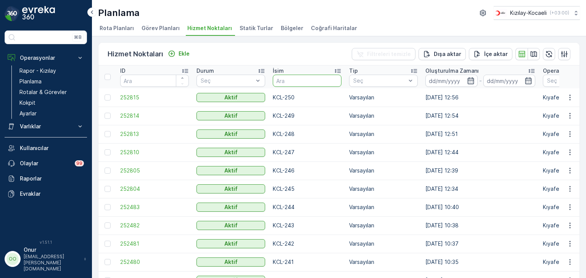
click at [289, 85] on input "text" at bounding box center [307, 81] width 69 height 12
type input "008"
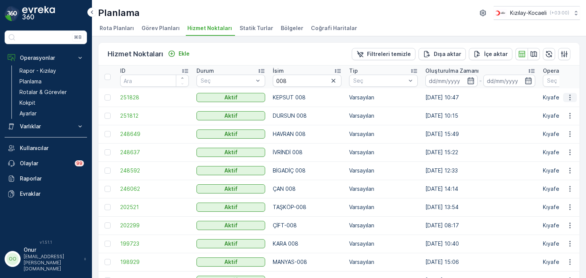
click at [566, 99] on icon "button" at bounding box center [570, 98] width 8 height 8
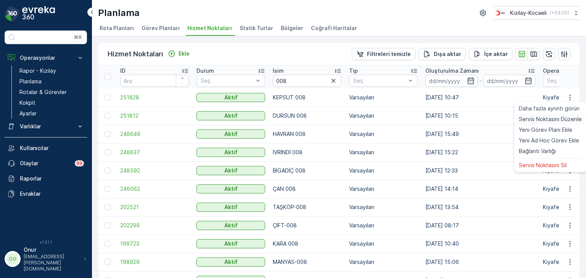
click at [557, 116] on span "Servis Noktasını Düzenle" at bounding box center [550, 120] width 63 height 8
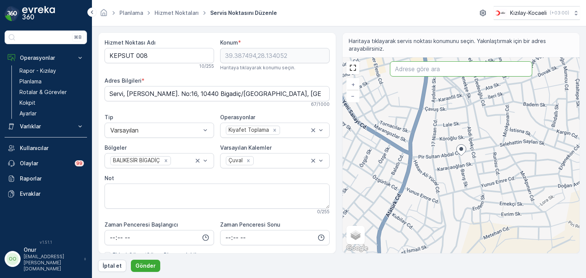
paste input "Servet, Balıkesir Kütahya Yolu, 10660 Kepsut/Balıkesir"
type input "Servet, Balıkesir Kütahya Yolu, 10660 Kepsut/Balıkesir"
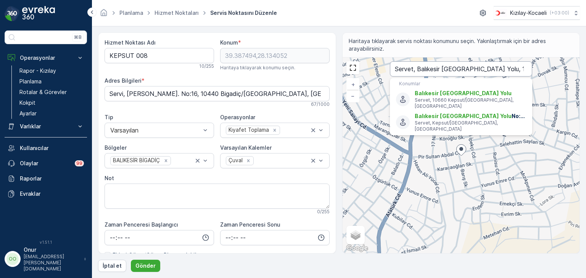
click at [515, 67] on input "Servet, Balıkesir Kütahya Yolu, 10660 Kepsut/Balıkesir" at bounding box center [461, 68] width 142 height 15
click at [479, 112] on span "Balıkesir Kütahya Yolu No:10660" at bounding box center [469, 116] width 111 height 8
type input "39.714391,28.115997"
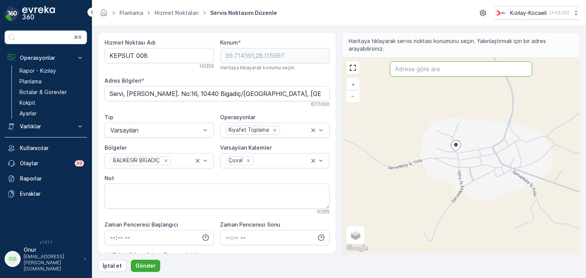
paste input "Servet, Balıkesir Kütahya Yolu, 10660 Kepsut/Balıkesir"
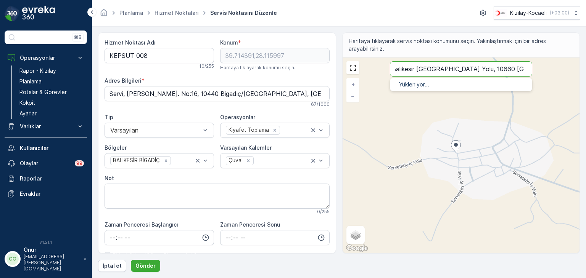
type input "Servet, Balıkesir Kütahya Yolu, 10660 Kepsut/Balıkesir"
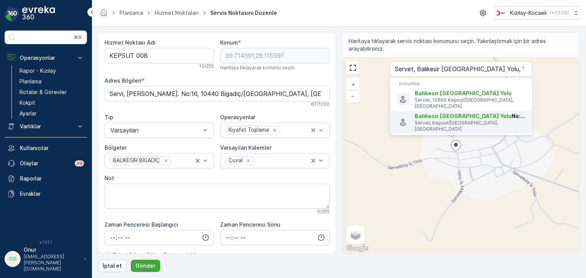
click at [438, 113] on span "Balıkesir Kütahya Yolu" at bounding box center [462, 116] width 97 height 6
type Bilgileri "Servet, 10662 Kepsut/Balıkesir, Türkiye"
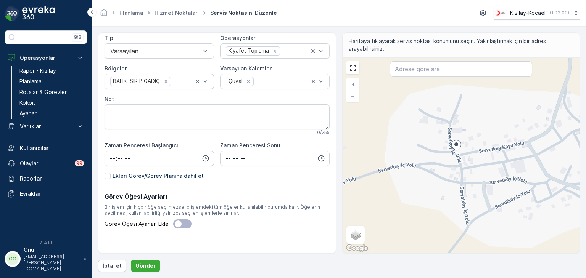
scroll to position [84, 0]
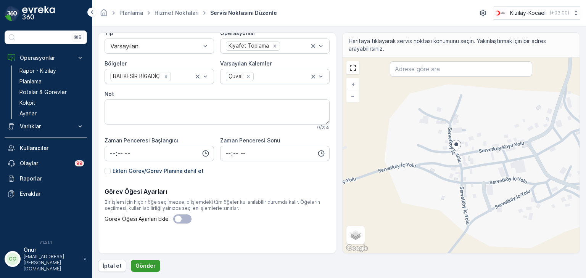
click at [137, 265] on p "Gönder" at bounding box center [145, 266] width 20 height 8
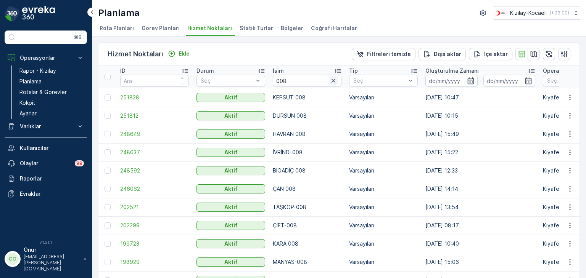
click at [334, 81] on icon "button" at bounding box center [333, 81] width 4 height 4
click at [304, 79] on input "text" at bounding box center [307, 81] width 69 height 12
click at [289, 79] on input "text" at bounding box center [307, 81] width 69 height 12
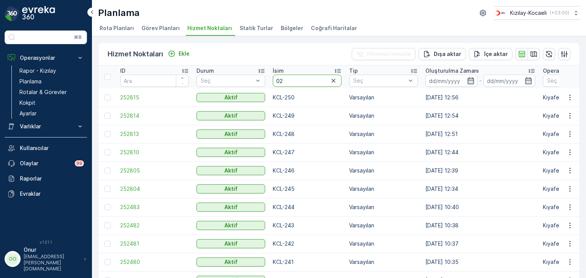
type input "023"
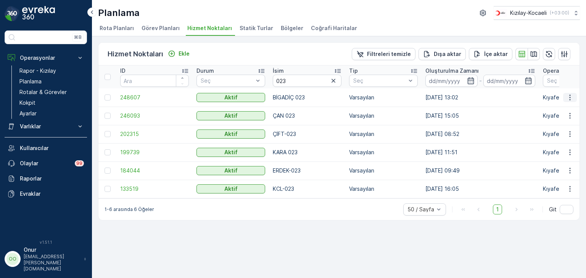
click at [567, 95] on icon "button" at bounding box center [570, 98] width 8 height 8
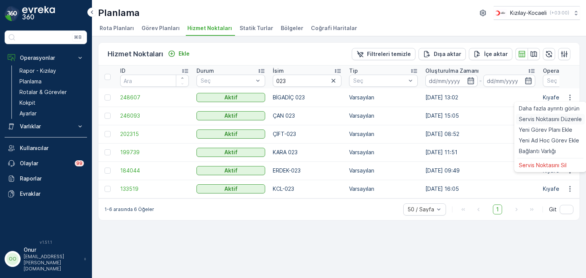
click at [551, 118] on span "Servis Noktasını Düzenle" at bounding box center [550, 120] width 63 height 8
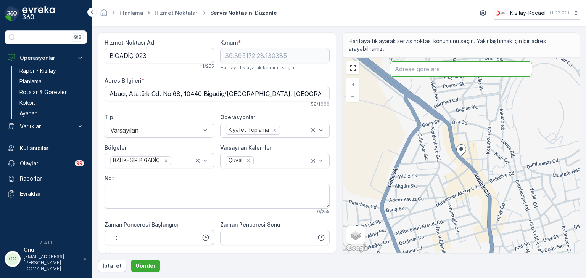
paste input "Atatürk Cd. No:68"
type input "Atatürk Cd. No:68"
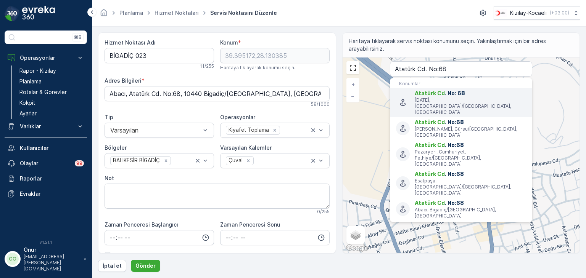
click at [430, 101] on p "19 Mayıs, Kadıköy/İstanbul, Türkiye" at bounding box center [469, 106] width 111 height 18
type input "40.9808205,29.0893532"
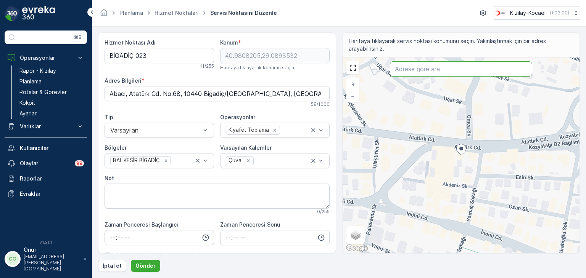
paste input "Atatürk Cd. No:68"
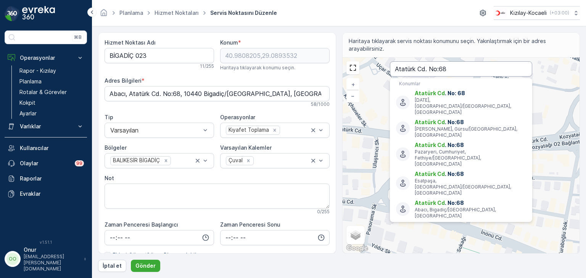
click at [454, 67] on input "Atatürk Cd. No:68" at bounding box center [461, 68] width 142 height 15
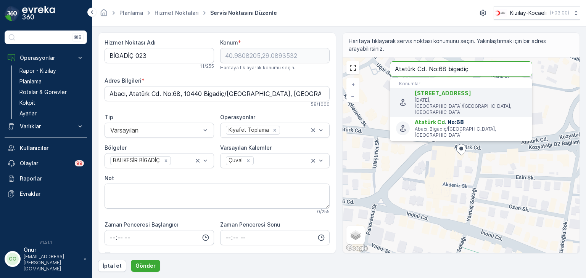
type input "Atatürk Cd. No:68 bigadiç"
click at [493, 102] on p "4 Eylül, Bigadiç/Balıkesir, Türkiye" at bounding box center [469, 106] width 111 height 18
type input "39.5384817,28.0119495"
type Bilgileri "Çağış, 10463 Bigadiç/Balıkesir, Türkiye"
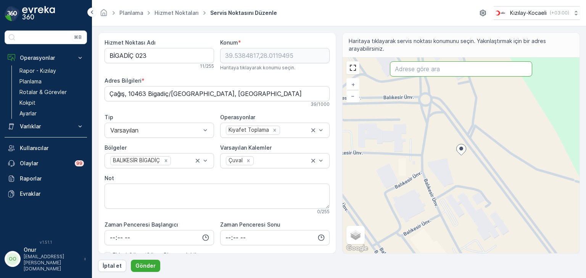
click at [432, 67] on input "text" at bounding box center [461, 68] width 142 height 15
paste input "Abacı, Atatürk Cd. No:68"
type input "Abacı, Atatürk Cd. No:68"
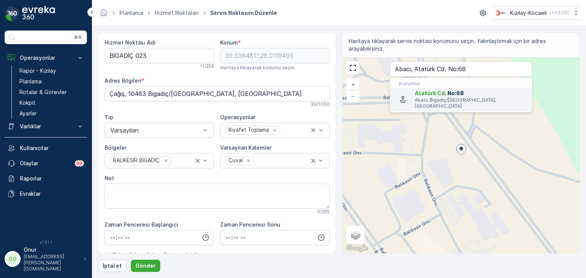
click at [461, 94] on span "Atatürk Cd . No:68" at bounding box center [469, 94] width 111 height 8
type input "39.3951539,28.1303637"
type Bilgileri "Abacı, Atatürk Cd. No:68, 10440 Bigadiç/Balıkesir, Türkiye"
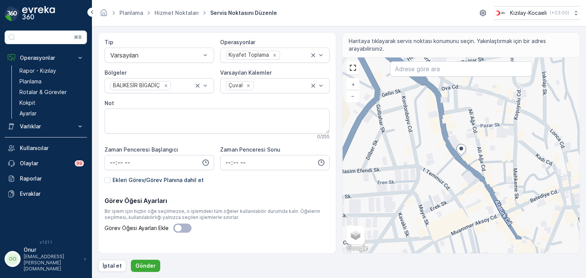
scroll to position [76, 0]
click at [145, 263] on p "Gönder" at bounding box center [145, 266] width 20 height 8
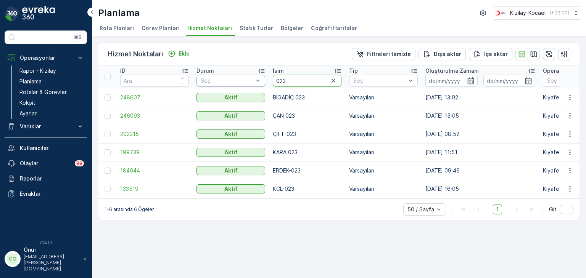
drag, startPoint x: 300, startPoint y: 80, endPoint x: 247, endPoint y: 79, distance: 53.4
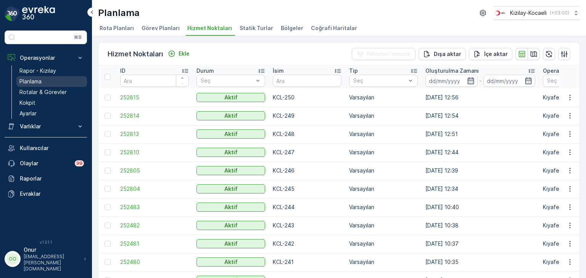
click at [35, 82] on p "Planlama" at bounding box center [30, 82] width 22 height 8
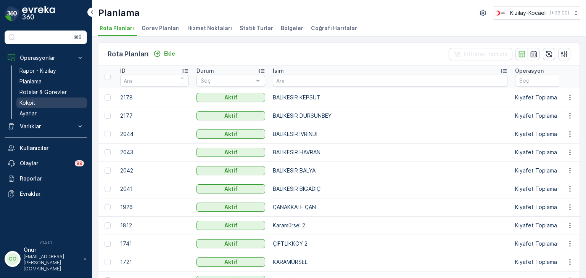
click at [27, 99] on p "Kokpit" at bounding box center [27, 103] width 16 height 8
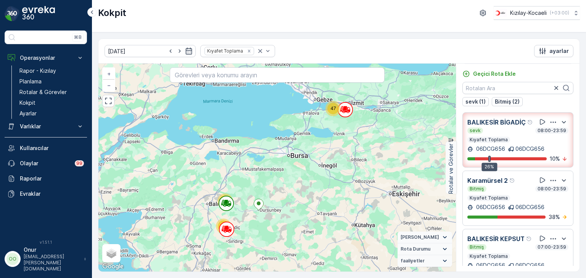
scroll to position [35, 0]
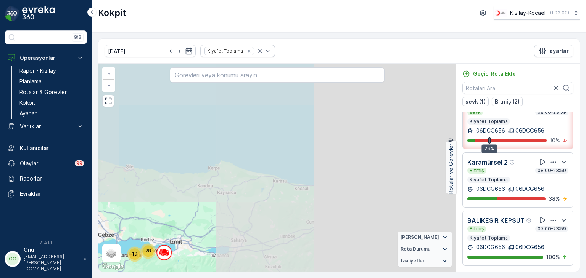
drag, startPoint x: 393, startPoint y: 135, endPoint x: 127, endPoint y: 296, distance: 311.3
click at [127, 278] on html "⌘B Operasyonlar Rapor - Kızılay Planlama Rotalar & Görevler Kokpit Ayarlar Varl…" at bounding box center [293, 139] width 586 height 278
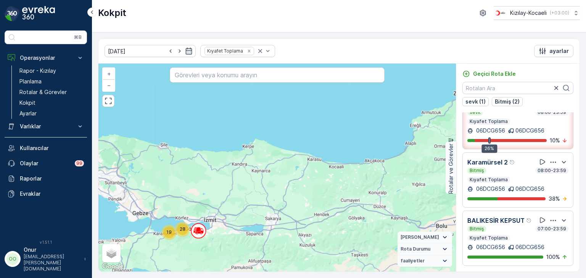
drag, startPoint x: 195, startPoint y: 226, endPoint x: 319, endPoint y: 150, distance: 145.2
click at [319, 149] on div "19 28 2 2 27 12 + − Uydu Yol haritası Arazi Karışık Leaflet Klavye kısayolları …" at bounding box center [276, 168] width 357 height 208
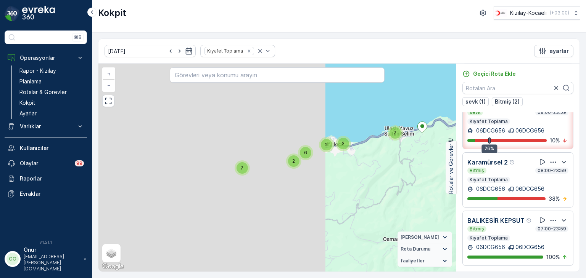
drag, startPoint x: 207, startPoint y: 209, endPoint x: 448, endPoint y: 151, distance: 248.0
click at [448, 151] on div "2 2 2 6 7 7 5 3 3 8 2 2 6 2 14 3 5 5 + − Uydu Yol haritası Arazi Karışık Leafle…" at bounding box center [338, 168] width 481 height 208
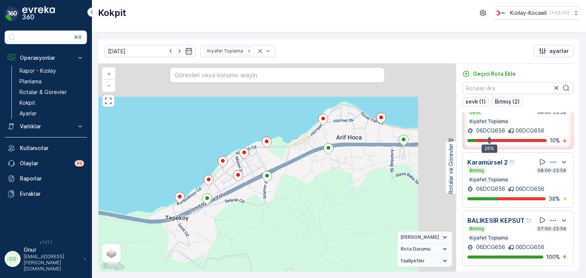
drag, startPoint x: 247, startPoint y: 209, endPoint x: 209, endPoint y: 220, distance: 40.0
click at [209, 220] on div "2 3 2 2 2 2 2 2 2 3 + − Uydu Yol haritası Arazi Karışık Leaflet Klavye kısayoll…" at bounding box center [276, 168] width 357 height 208
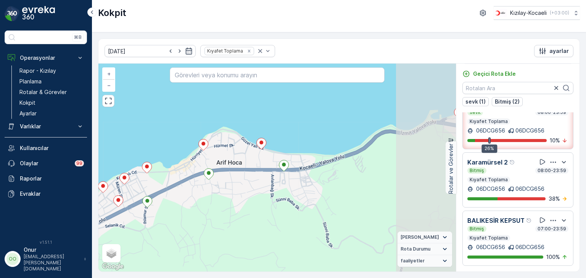
drag, startPoint x: 371, startPoint y: 183, endPoint x: 265, endPoint y: 206, distance: 108.8
click at [265, 206] on div "2 3 2 2 2 2 2 2 2 3 + − Uydu Yol haritası Arazi Karışık Leaflet Klavye kısayoll…" at bounding box center [276, 168] width 357 height 208
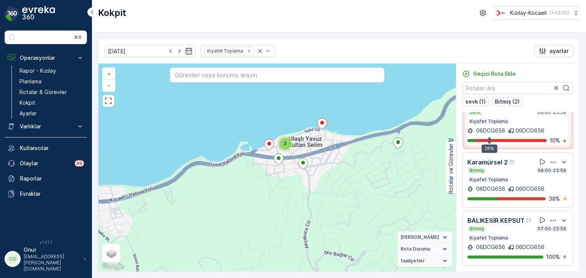
drag, startPoint x: 382, startPoint y: 174, endPoint x: 195, endPoint y: 205, distance: 189.4
click at [195, 205] on div "2 3 2 2 2 2 2 2 2 3 + − Uydu Yol haritası Arazi Karışık Leaflet Klavye kısayoll…" at bounding box center [276, 168] width 357 height 208
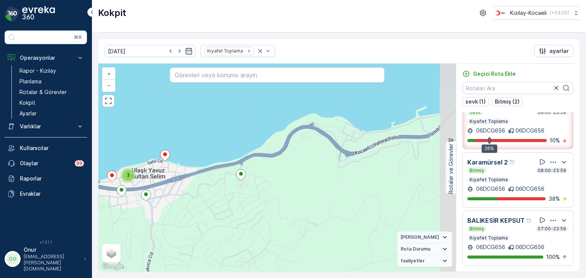
drag, startPoint x: 365, startPoint y: 156, endPoint x: 207, endPoint y: 188, distance: 160.3
click at [207, 188] on div "2 3 2 2 2 2 2 2 2 3 + − Uydu Yol haritası Arazi Karışık Leaflet Klavye kısayoll…" at bounding box center [276, 168] width 357 height 208
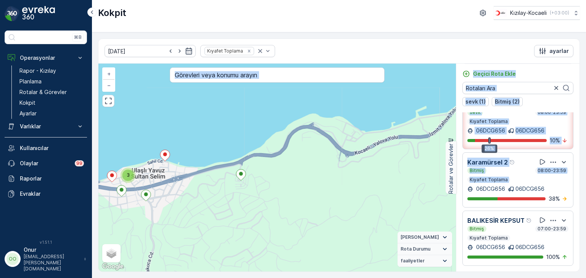
drag, startPoint x: 396, startPoint y: 181, endPoint x: 304, endPoint y: 181, distance: 91.9
click at [304, 181] on div "2 3 2 2 2 2 2 2 2 3 + − Uydu Yol haritası Arazi Karışık Leaflet Klavye kısayoll…" at bounding box center [338, 168] width 481 height 208
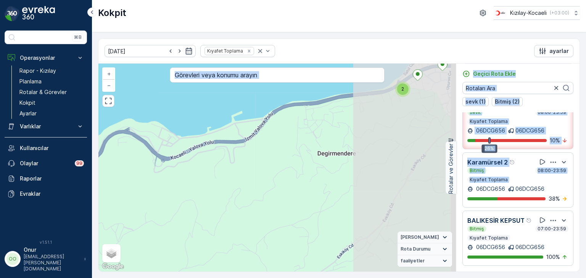
drag, startPoint x: 379, startPoint y: 177, endPoint x: 148, endPoint y: 194, distance: 231.7
click at [148, 194] on div "2 3 2 2 2 2 2 2 2 3 + − Uydu Yol haritası Arazi Karışık Leaflet Klavye kısayoll…" at bounding box center [276, 168] width 357 height 208
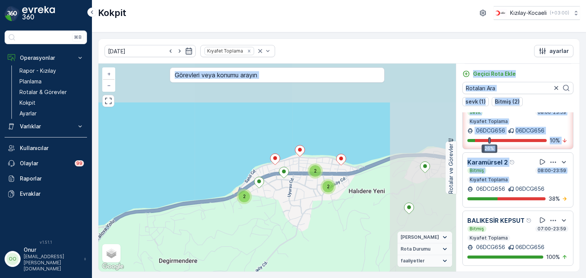
drag, startPoint x: 373, startPoint y: 109, endPoint x: 262, endPoint y: 204, distance: 146.6
click at [262, 204] on div "2 3 2 2 2 2 2 2 2 3 + − Uydu Yol haritası Arazi Karışık Leaflet Klavye kısayoll…" at bounding box center [276, 168] width 357 height 208
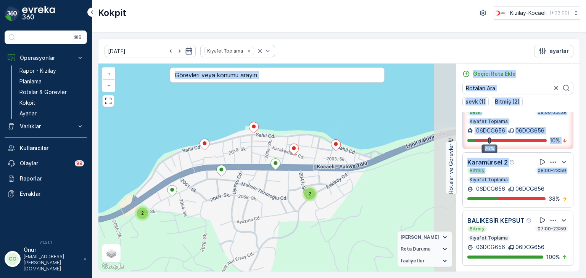
drag, startPoint x: 318, startPoint y: 168, endPoint x: 221, endPoint y: 193, distance: 100.2
click at [221, 193] on div "2 3 2 2 2 + − Uydu Yol haritası Arazi Karışık Leaflet Klavye kısayolları Harita…" at bounding box center [276, 168] width 357 height 208
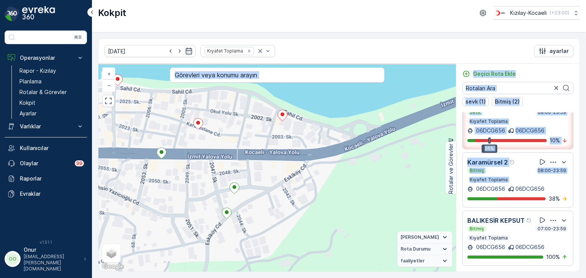
drag, startPoint x: 358, startPoint y: 179, endPoint x: 184, endPoint y: 205, distance: 176.1
click at [184, 205] on div "2 2 + − Uydu Yol haritası Arazi Karışık Leaflet Klavye kısayolları Harita Veril…" at bounding box center [276, 168] width 357 height 208
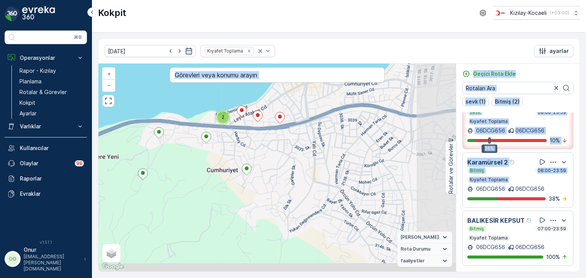
drag, startPoint x: 374, startPoint y: 220, endPoint x: 261, endPoint y: 170, distance: 124.3
click at [261, 170] on div "2 3 2 2 2 2 2 2 2 3 + − Uydu Yol haritası Arazi Karışık Leaflet Klavye kısayoll…" at bounding box center [276, 168] width 357 height 208
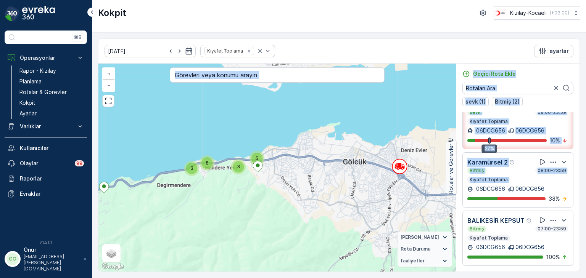
click at [381, 195] on div "2 2 2 6 7 7 5 3 3 8 2 2 6 2 14 3 5 5 + − Uydu Yol haritası Arazi Karışık Leafle…" at bounding box center [276, 168] width 357 height 208
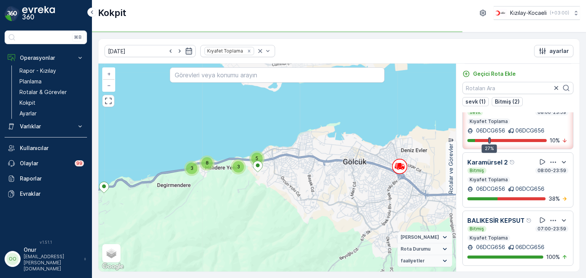
click at [487, 218] on p "BALIKESİR KEPSUT" at bounding box center [495, 220] width 57 height 9
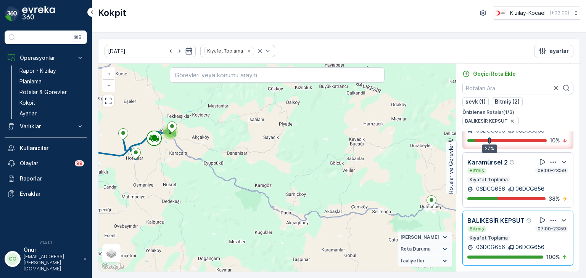
scroll to position [0, 0]
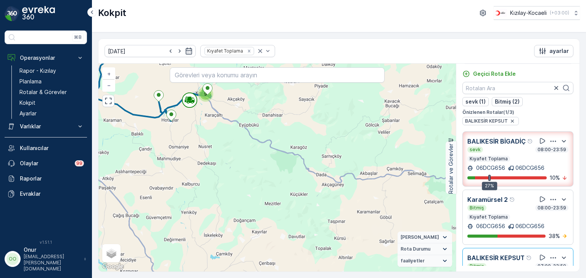
drag, startPoint x: 261, startPoint y: 191, endPoint x: 299, endPoint y: 151, distance: 54.5
click at [299, 151] on div "9 + − Uydu Yol haritası Arazi Karışık Leaflet Klavye kısayolları Harita Veriler…" at bounding box center [276, 168] width 357 height 208
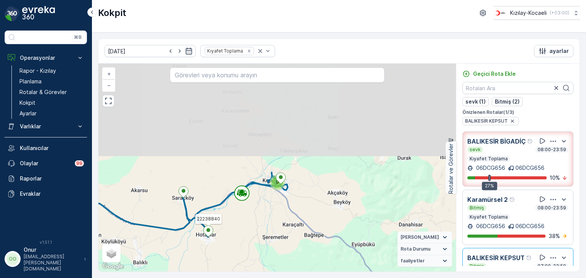
drag, startPoint x: 204, startPoint y: 122, endPoint x: 209, endPoint y: 232, distance: 109.9
click at [209, 231] on ellipse at bounding box center [208, 230] width 4 height 4
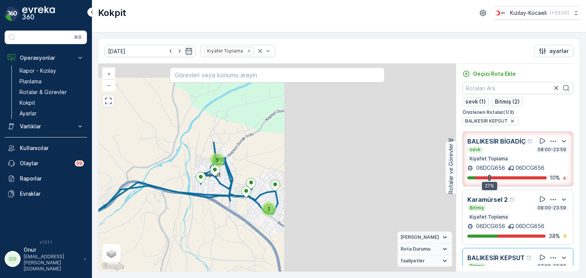
drag, startPoint x: 347, startPoint y: 170, endPoint x: 140, endPoint y: 218, distance: 212.3
click at [140, 218] on div "3 2 + − Uydu Yol haritası Arazi Karışık Leaflet Klavye kısayolları Harita Veril…" at bounding box center [276, 168] width 357 height 208
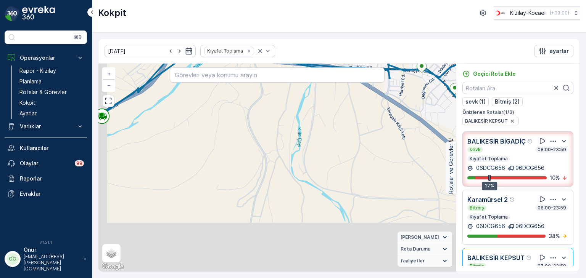
drag, startPoint x: 148, startPoint y: 212, endPoint x: 287, endPoint y: 23, distance: 235.1
click at [284, 24] on div "Kokpit Kızılay-Kocaeli ( +03:00 ) 06.10.2025 Kıyafet Toplama ayarlar 3 + − Uydu…" at bounding box center [339, 139] width 494 height 278
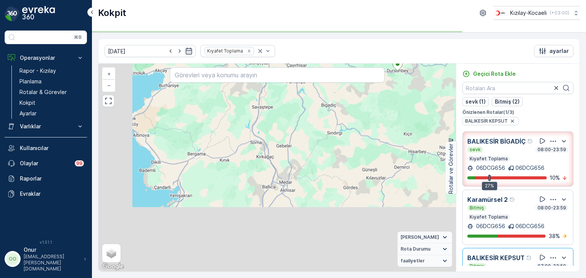
drag, startPoint x: 249, startPoint y: 209, endPoint x: 327, endPoint y: 91, distance: 141.5
click at [327, 91] on div "11 + − Uydu Yol haritası Arazi Karışık Leaflet Klavye kısayolları Harita Verile…" at bounding box center [276, 168] width 357 height 208
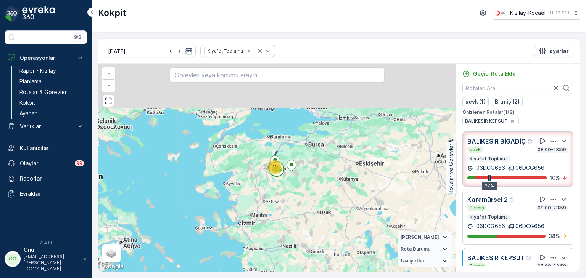
drag, startPoint x: 304, startPoint y: 185, endPoint x: 276, endPoint y: 222, distance: 45.5
click at [276, 222] on div "11 + − Uydu Yol haritası Arazi Karışık Leaflet Klavye kısayolları Harita Verile…" at bounding box center [276, 168] width 357 height 208
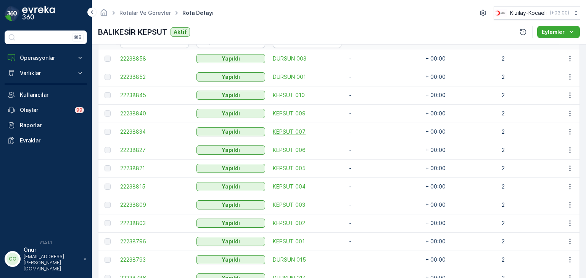
scroll to position [270, 0]
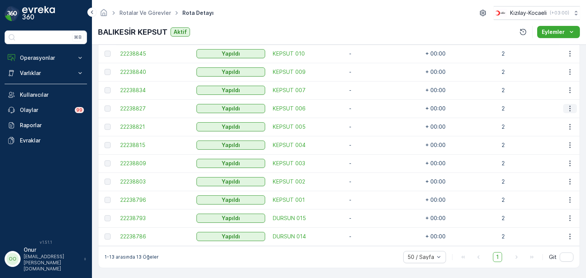
click at [570, 105] on icon "button" at bounding box center [570, 109] width 8 height 8
click at [560, 113] on span "Daha fazla ayrıntı görün" at bounding box center [552, 117] width 61 height 8
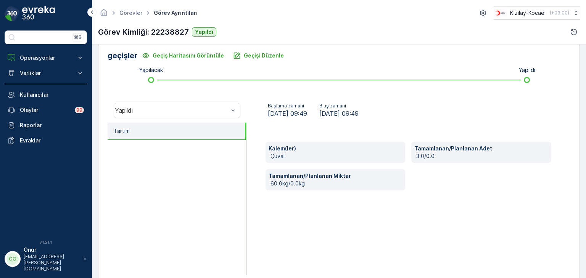
scroll to position [202, 0]
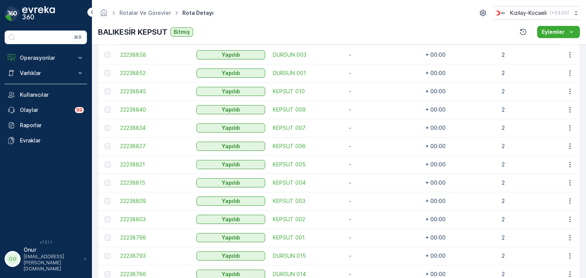
scroll to position [270, 0]
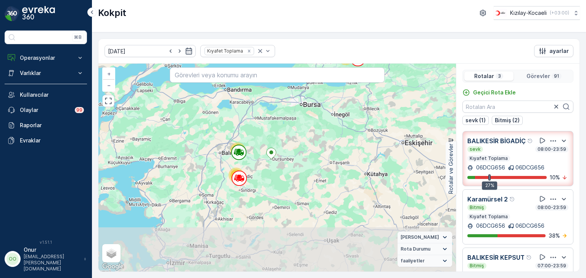
drag, startPoint x: 257, startPoint y: 229, endPoint x: 256, endPoint y: 168, distance: 61.0
click at [256, 168] on div "47 31 12 + − Uydu Yol haritası Arazi Karışık Leaflet Klavye kısayolları Harita …" at bounding box center [276, 168] width 357 height 208
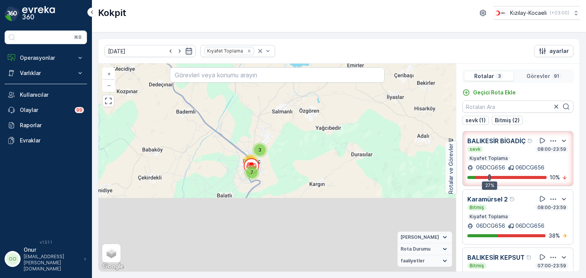
drag, startPoint x: 272, startPoint y: 218, endPoint x: 260, endPoint y: 132, distance: 87.8
click at [260, 132] on div "2 10 7 8 9 11 2 2 7 3 17 10 + − Uydu Yol haritası Arazi Karışık Leaflet Klavye …" at bounding box center [276, 168] width 357 height 208
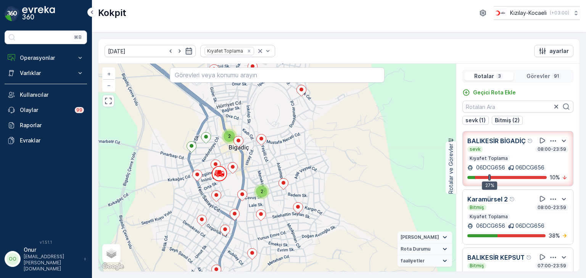
drag, startPoint x: 238, startPoint y: 134, endPoint x: 228, endPoint y: 191, distance: 58.0
click at [228, 191] on div "2 3 2 2 2 2 2 2 2 3 + − Uydu Yol haritası Arazi Karışık Leaflet Klavye kısayoll…" at bounding box center [276, 168] width 357 height 208
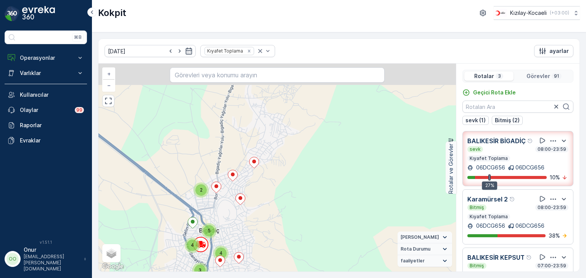
drag, startPoint x: 238, startPoint y: 151, endPoint x: 222, endPoint y: 211, distance: 62.1
click at [222, 211] on div "2 2 5 5 5 3 2 3 3 5 2 2 3 5 4 4 2 3 2 2 + − Uydu Yol haritası Arazi Karışık Lea…" at bounding box center [276, 168] width 357 height 208
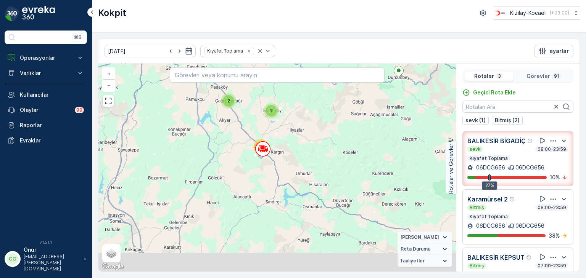
drag, startPoint x: 204, startPoint y: 191, endPoint x: 240, endPoint y: 136, distance: 65.3
click at [240, 136] on div "19 8 20 2 2 27 2 10 + − Uydu Yol haritası Arazi Karışık Leaflet Klavye kısayoll…" at bounding box center [276, 168] width 357 height 208
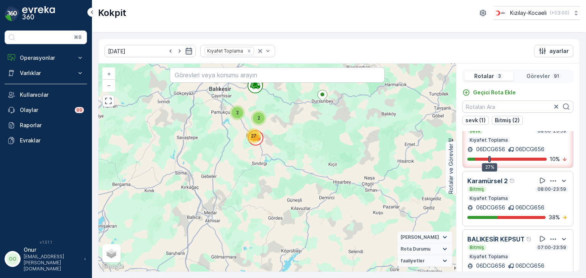
scroll to position [35, 0]
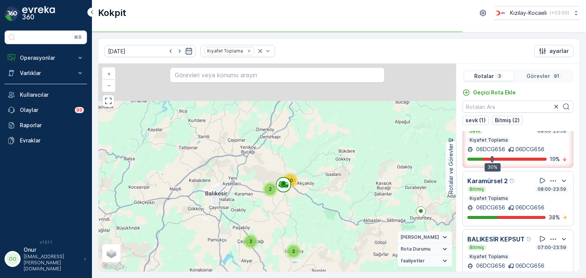
drag, startPoint x: 308, startPoint y: 108, endPoint x: 289, endPoint y: 209, distance: 102.4
click at [289, 209] on div "19 8 20 2 2 27 2 10 + − Uydu Yol haritası Arazi Karışık Leaflet Klavye kısayoll…" at bounding box center [276, 168] width 357 height 208
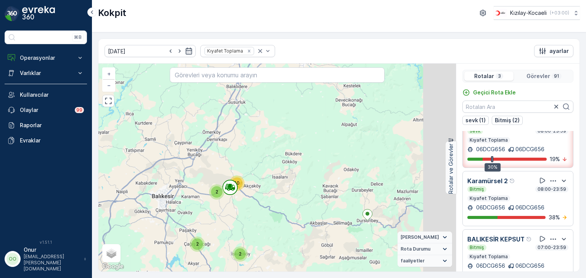
drag, startPoint x: 308, startPoint y: 196, endPoint x: 226, endPoint y: 189, distance: 82.3
click at [226, 189] on div "19 8 20 2 2 27 2 10 + − Uydu Yol haritası Arazi Karışık Leaflet Klavye kısayoll…" at bounding box center [276, 168] width 357 height 208
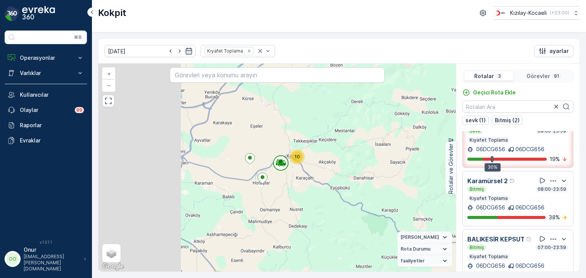
drag, startPoint x: 190, startPoint y: 177, endPoint x: 366, endPoint y: 173, distance: 176.6
click at [366, 173] on div "12 7 8 20 2 2 27 10 + − Uydu Yol haritası Arazi Karışık Leaflet Klavye kısayoll…" at bounding box center [276, 168] width 357 height 208
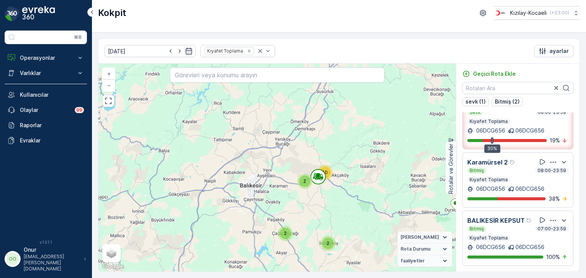
scroll to position [0, 0]
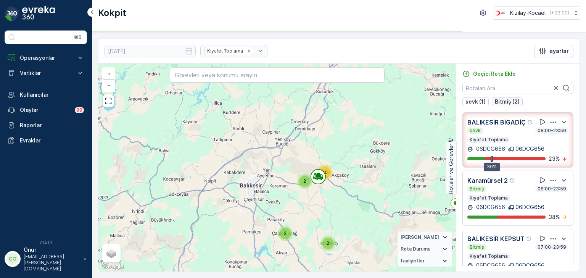
click at [511, 103] on p "Bitmiş (2)" at bounding box center [507, 102] width 25 height 8
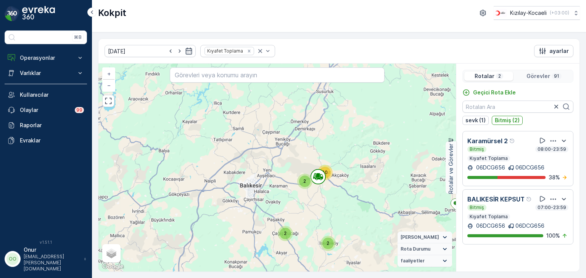
click at [537, 76] on p "Görevler" at bounding box center [538, 76] width 24 height 8
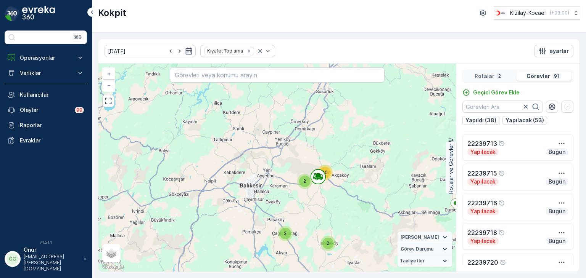
scroll to position [534, 0]
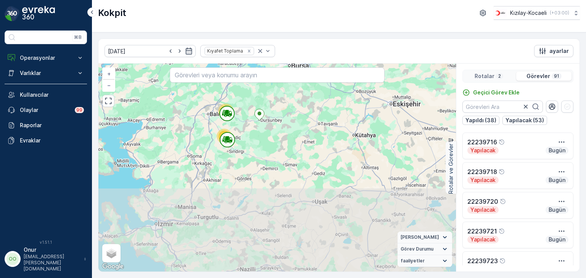
drag, startPoint x: 265, startPoint y: 242, endPoint x: 241, endPoint y: 149, distance: 95.3
click at [241, 149] on div "47 31 12 + − Uydu Yol haritası Arazi Karışık Leaflet Klavye kısayolları Harita …" at bounding box center [276, 168] width 357 height 208
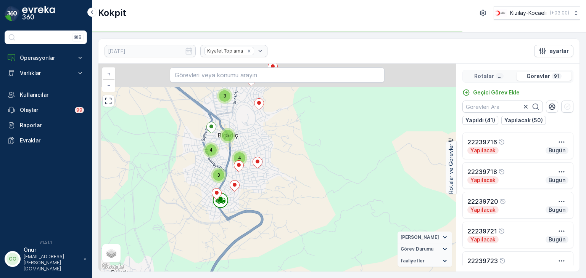
drag, startPoint x: 239, startPoint y: 113, endPoint x: 249, endPoint y: 216, distance: 103.4
click at [249, 216] on div "2 2 5 5 5 4 3 3 5 2 2 3 5 4 4 3 3 2 2 + − Uydu Yol haritası Arazi Karışık Leafl…" at bounding box center [276, 168] width 357 height 208
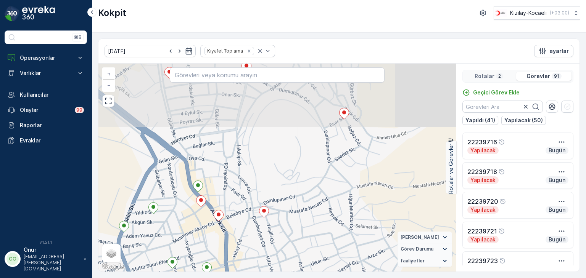
drag, startPoint x: 216, startPoint y: 132, endPoint x: 212, endPoint y: 283, distance: 151.0
click at [212, 278] on html "⌘B Operasyonlar Rapor - Kızılay Planlama Rotalar & Görevler Kokpit Ayarlar Varl…" at bounding box center [293, 139] width 586 height 278
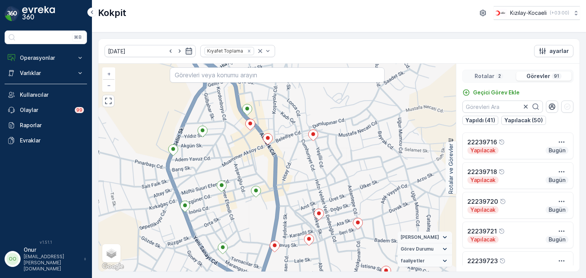
drag, startPoint x: 227, startPoint y: 239, endPoint x: 271, endPoint y: 171, distance: 80.6
click at [271, 171] on div "2 3 2 2 2 + − Uydu Yol haritası Arazi Karışık Leaflet Klavye kısayolları Harita…" at bounding box center [276, 168] width 357 height 208
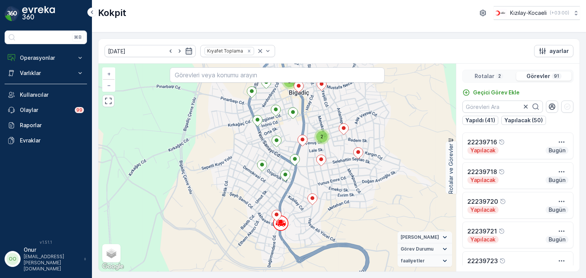
drag, startPoint x: 323, startPoint y: 186, endPoint x: 325, endPoint y: 174, distance: 12.4
click at [325, 174] on div "2 3 2 2 2 2 2 2 2 3 + − Uydu Yol haritası Arazi Karışık Leaflet Klavye kısayoll…" at bounding box center [276, 168] width 357 height 208
